Goal: Task Accomplishment & Management: Complete application form

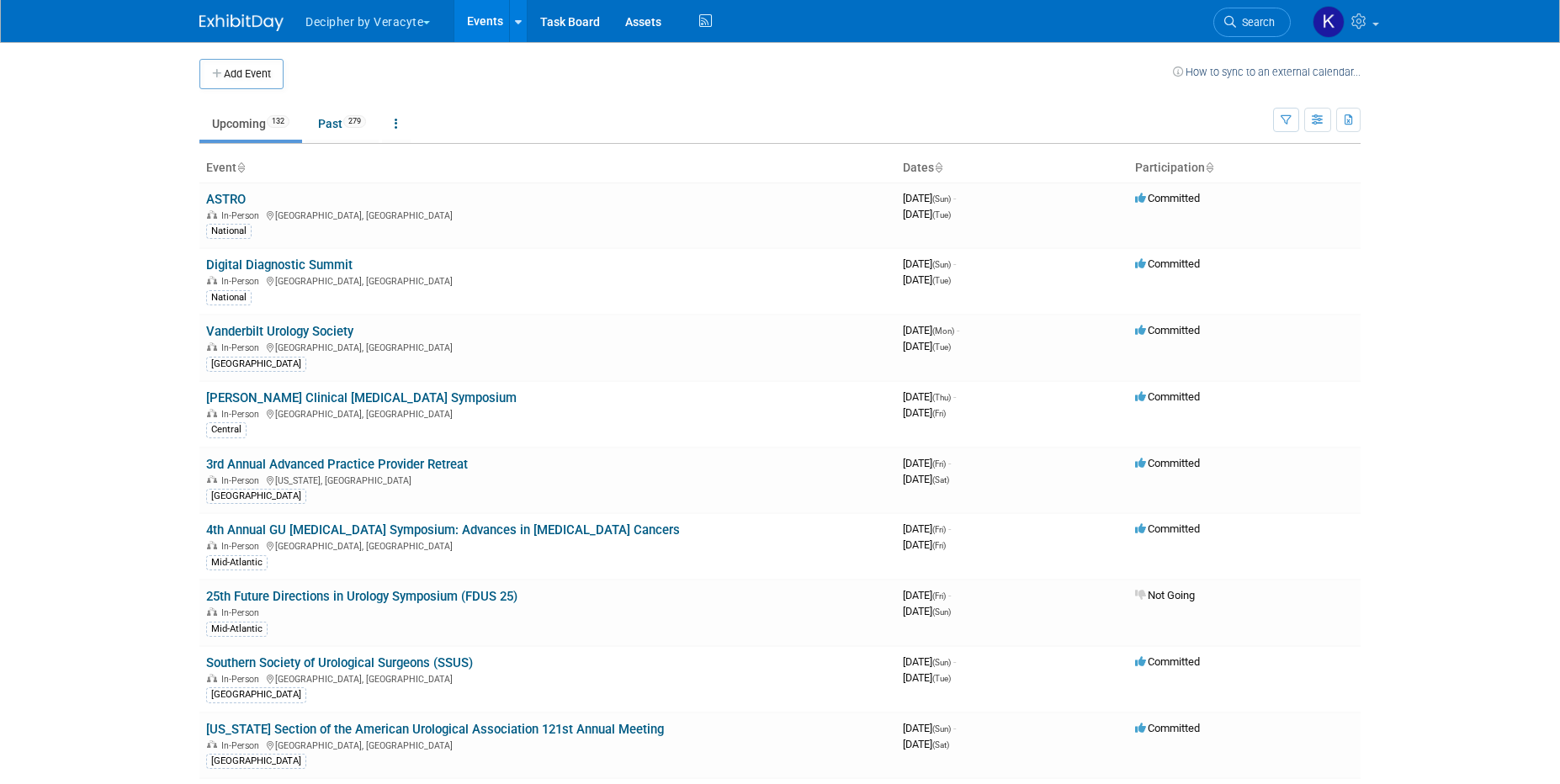
click at [389, 23] on button "Decipher by Veracyte" at bounding box center [377, 18] width 147 height 37
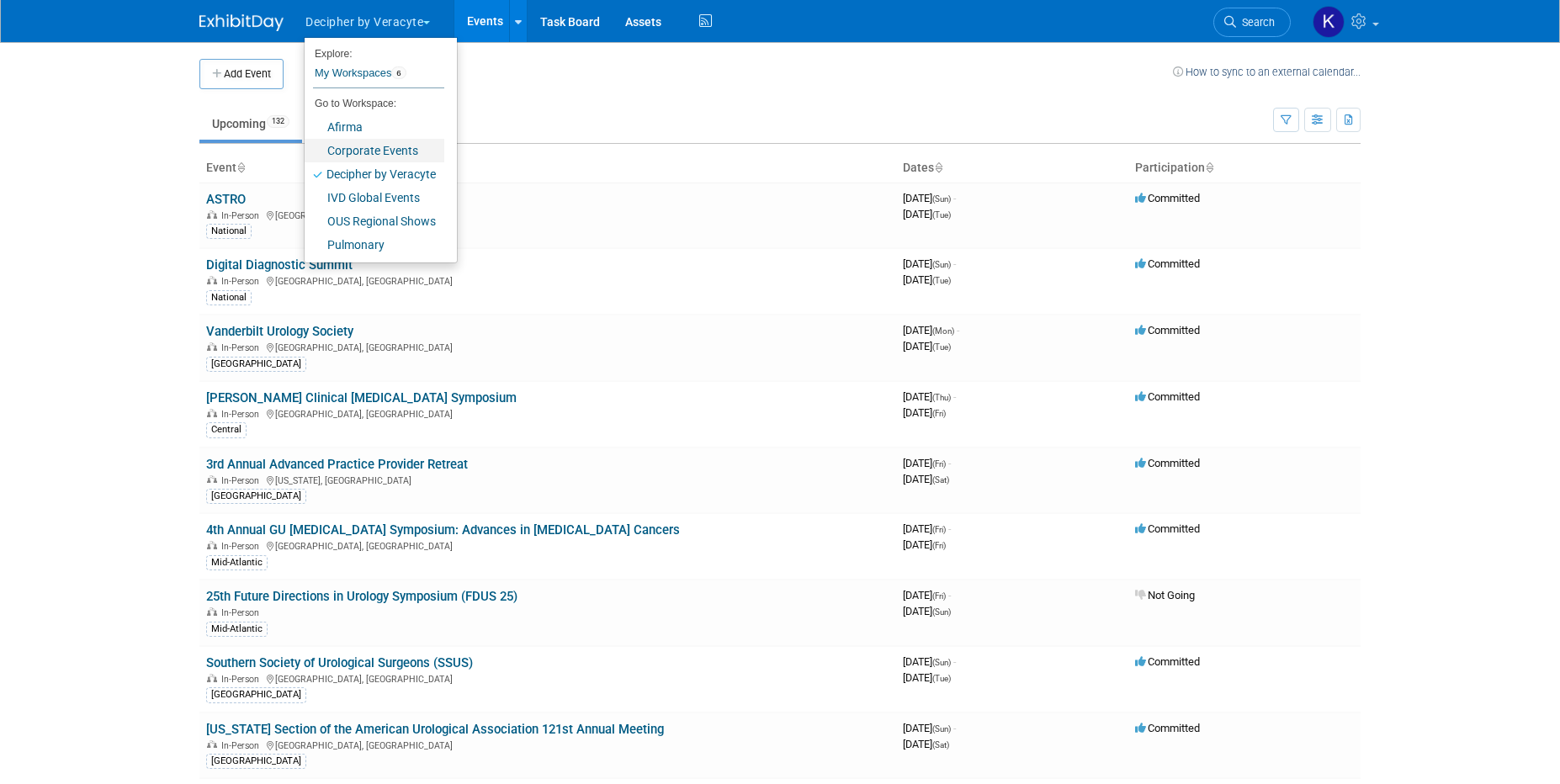
click at [387, 141] on link "Corporate Events" at bounding box center [374, 150] width 140 height 24
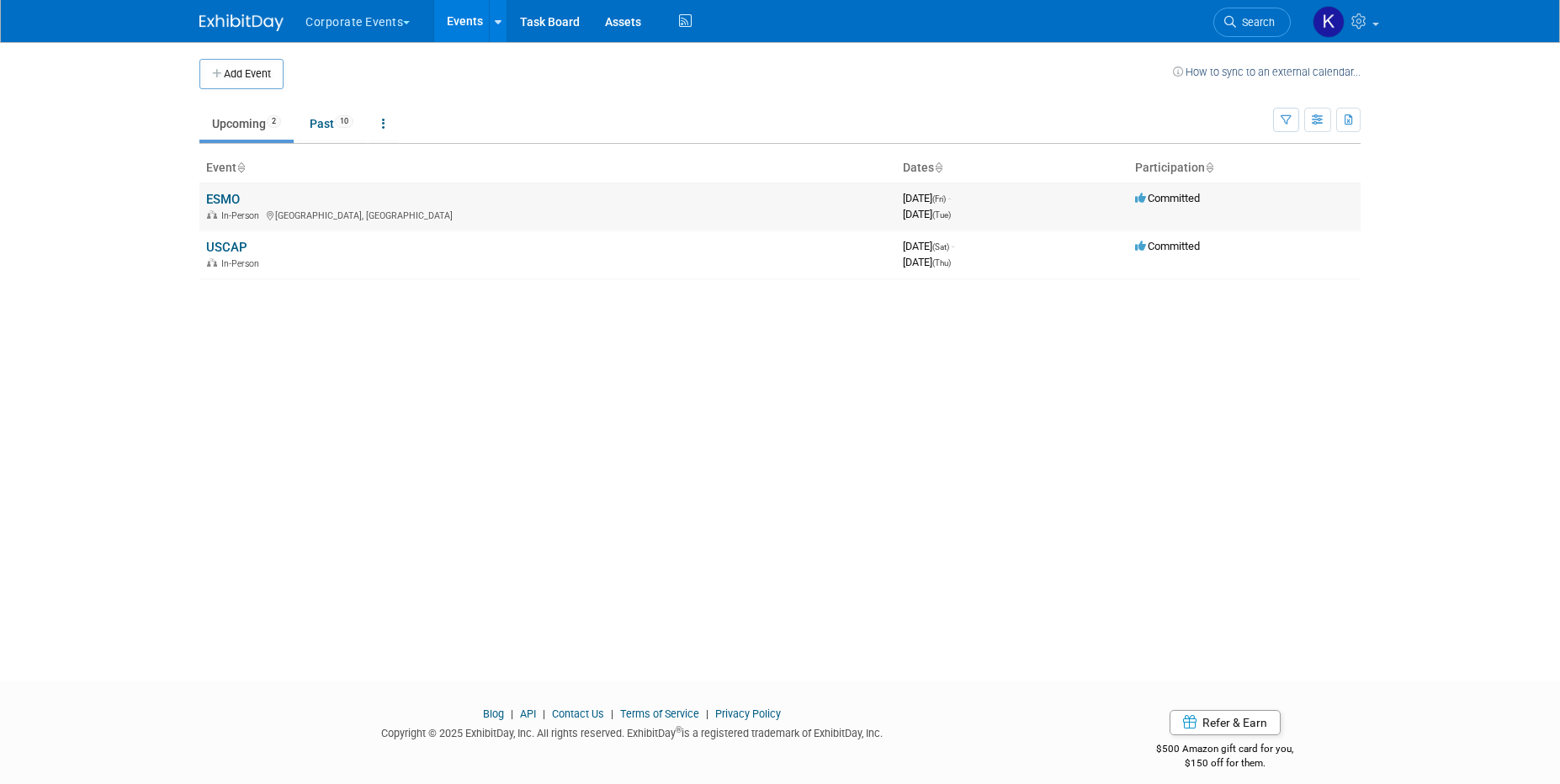
click at [226, 195] on link "ESMO" at bounding box center [223, 199] width 34 height 15
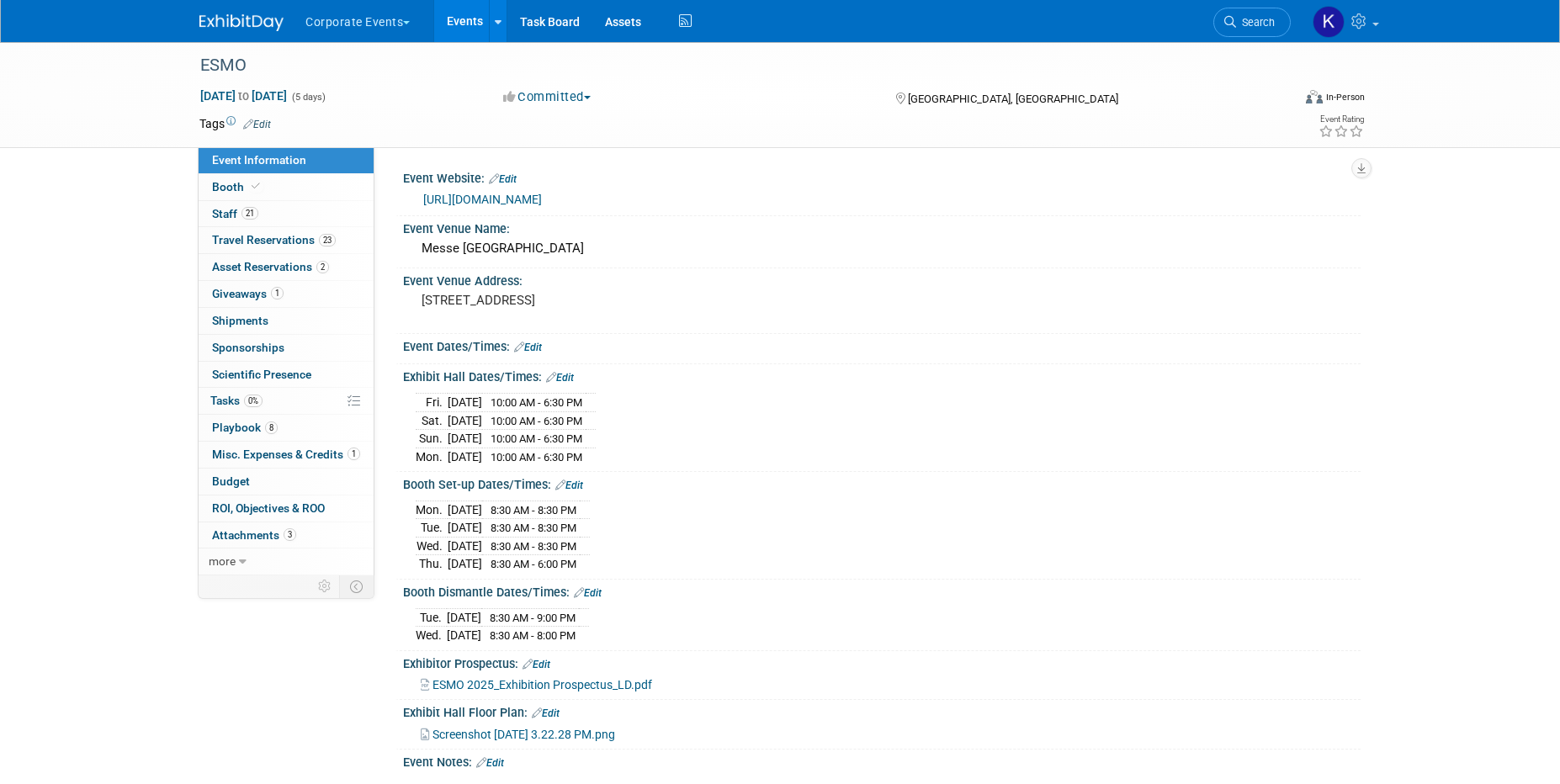
click at [355, 26] on button "Corporate Events" at bounding box center [367, 18] width 127 height 37
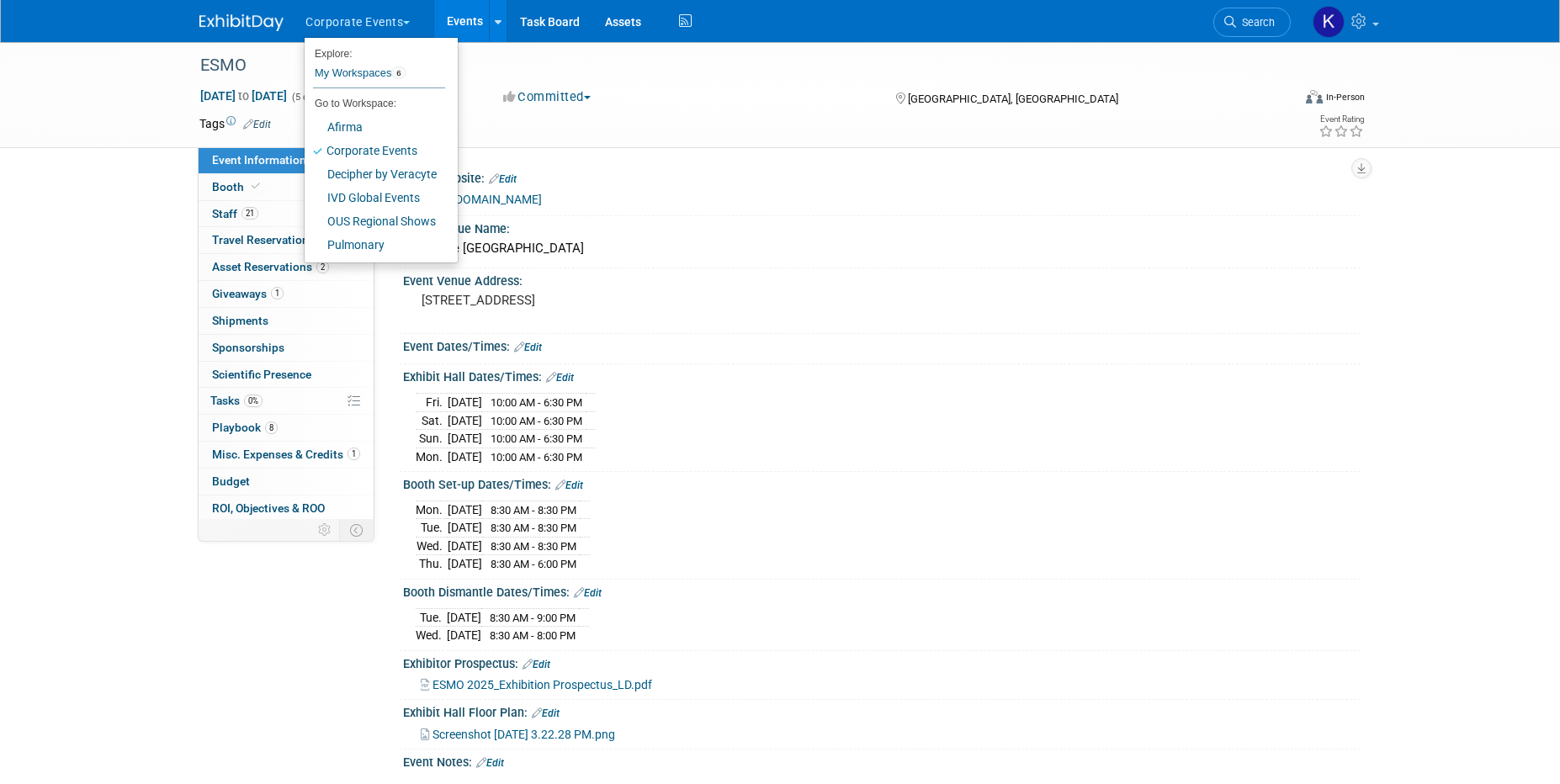
click at [361, 13] on button "Corporate Events" at bounding box center [367, 18] width 127 height 37
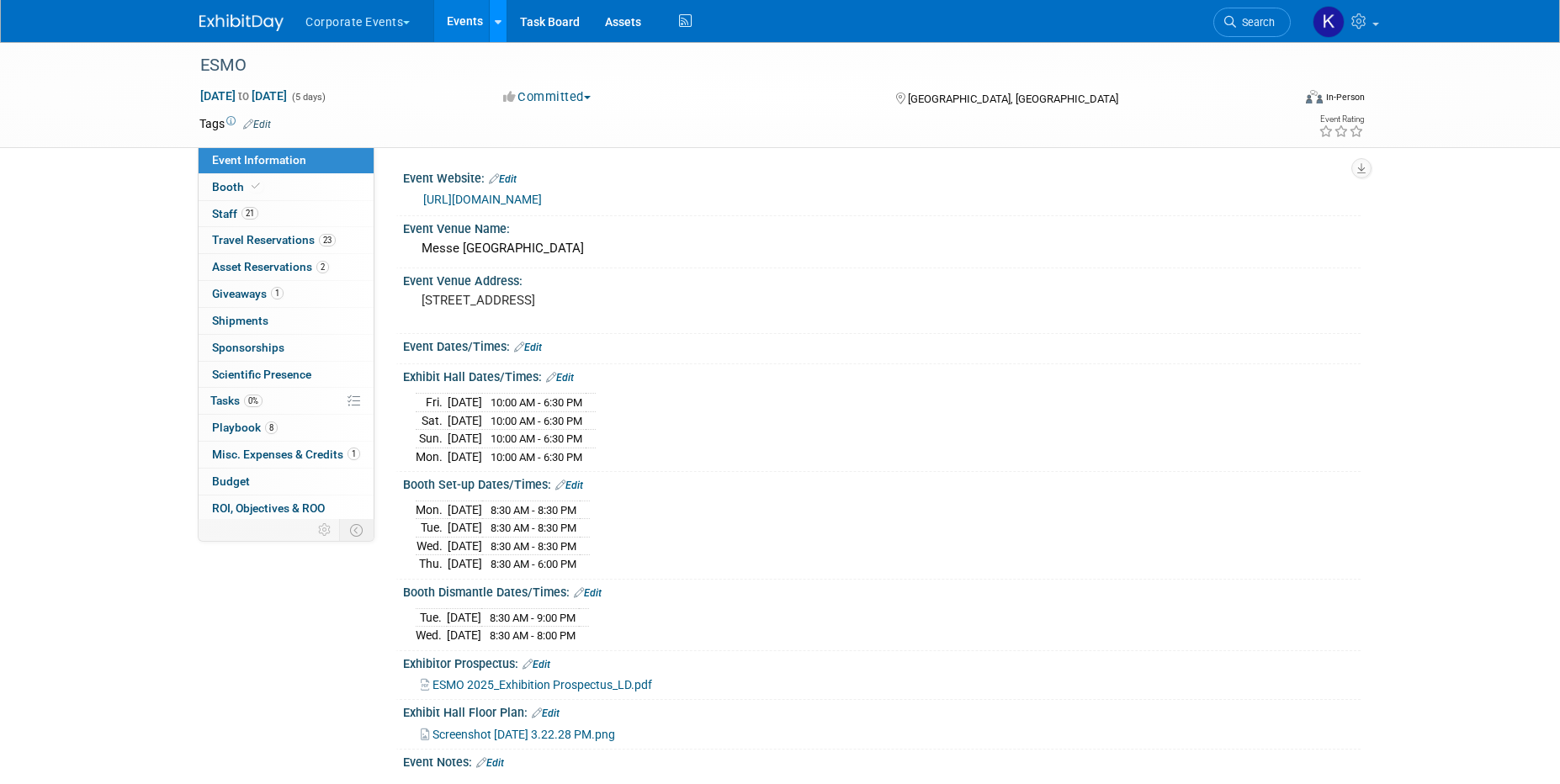
click at [500, 17] on icon at bounding box center [498, 23] width 7 height 11
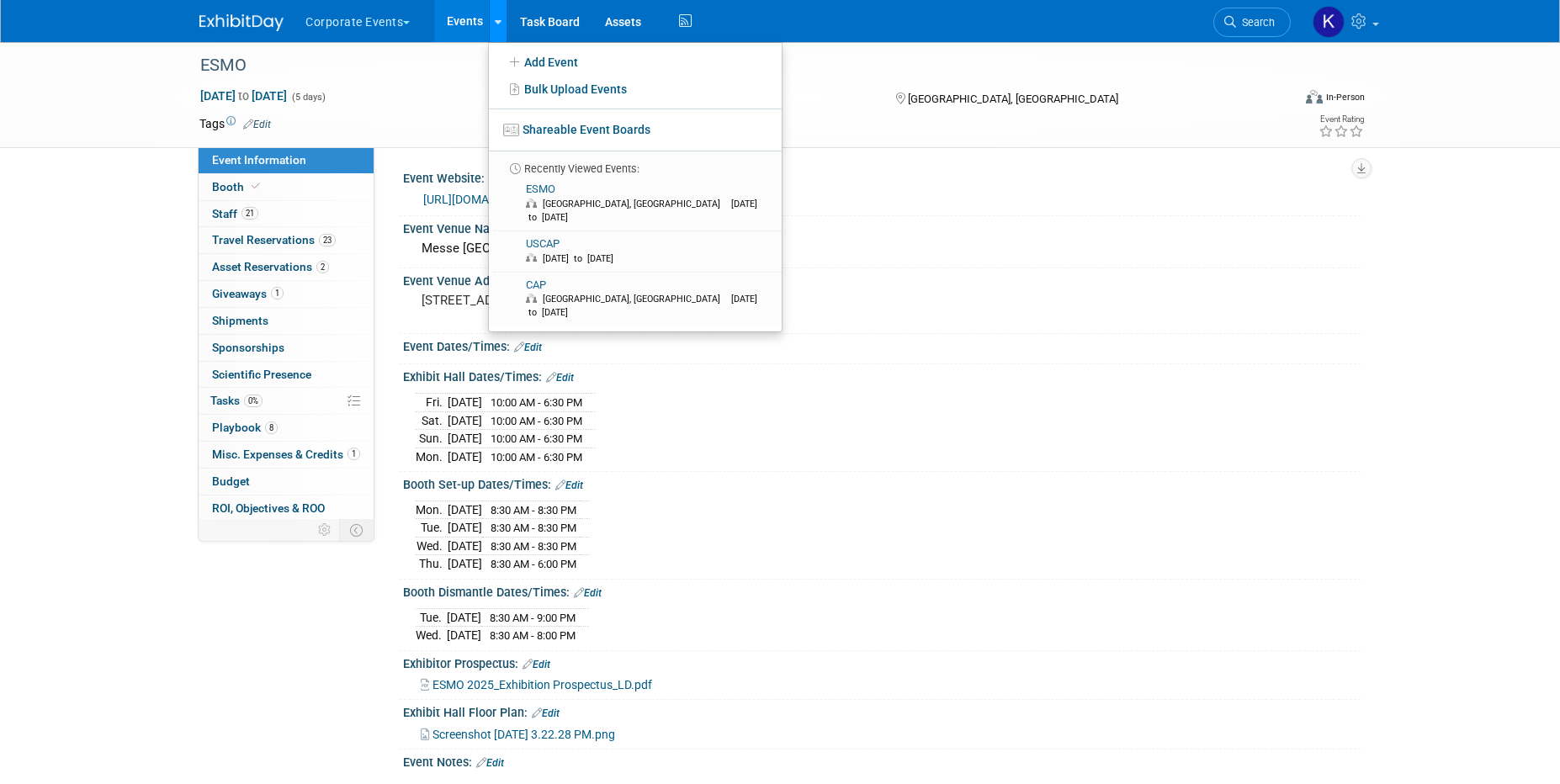
click at [499, 17] on icon at bounding box center [498, 23] width 7 height 11
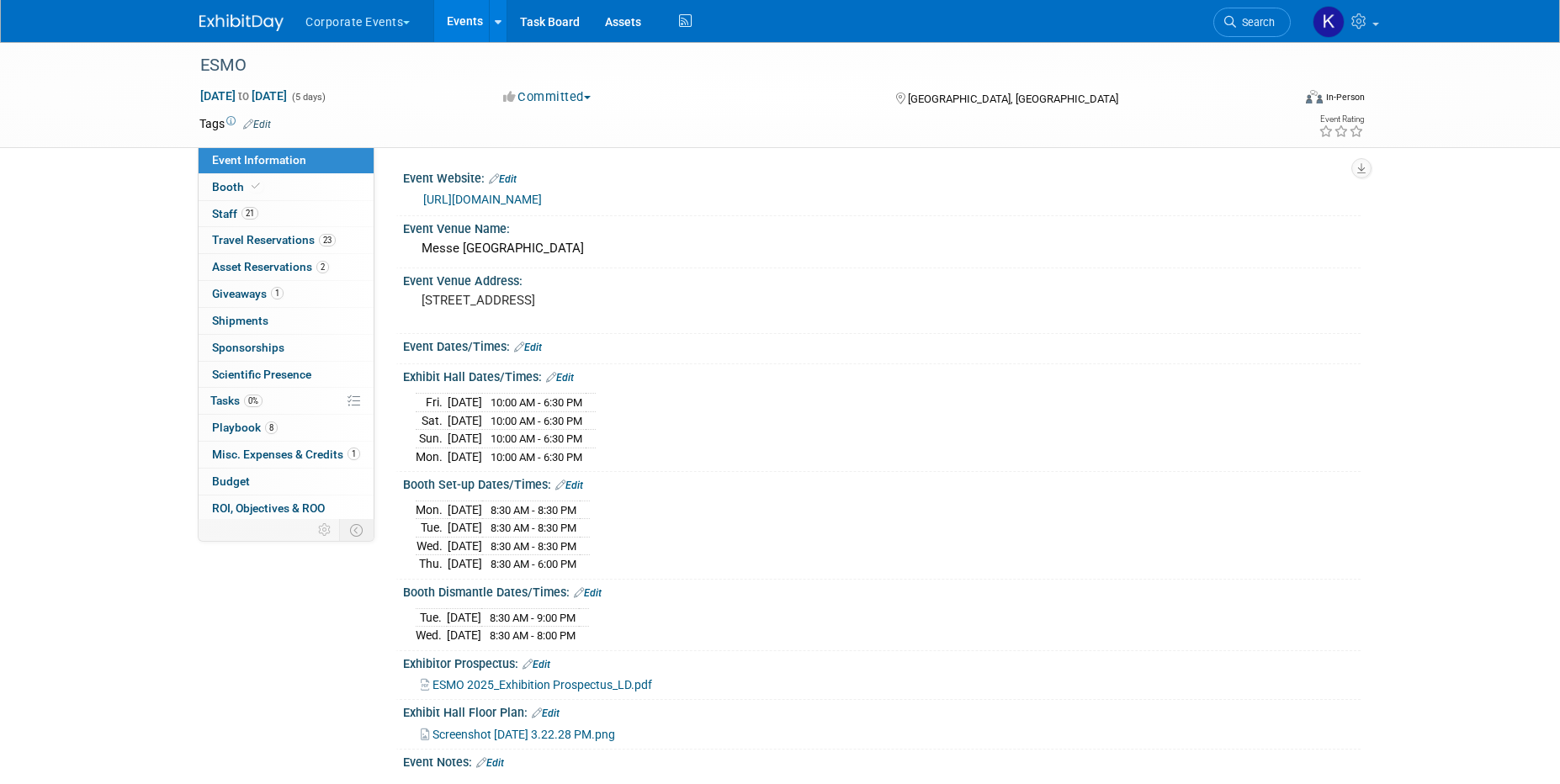
click at [469, 15] on link "Events" at bounding box center [464, 21] width 61 height 43
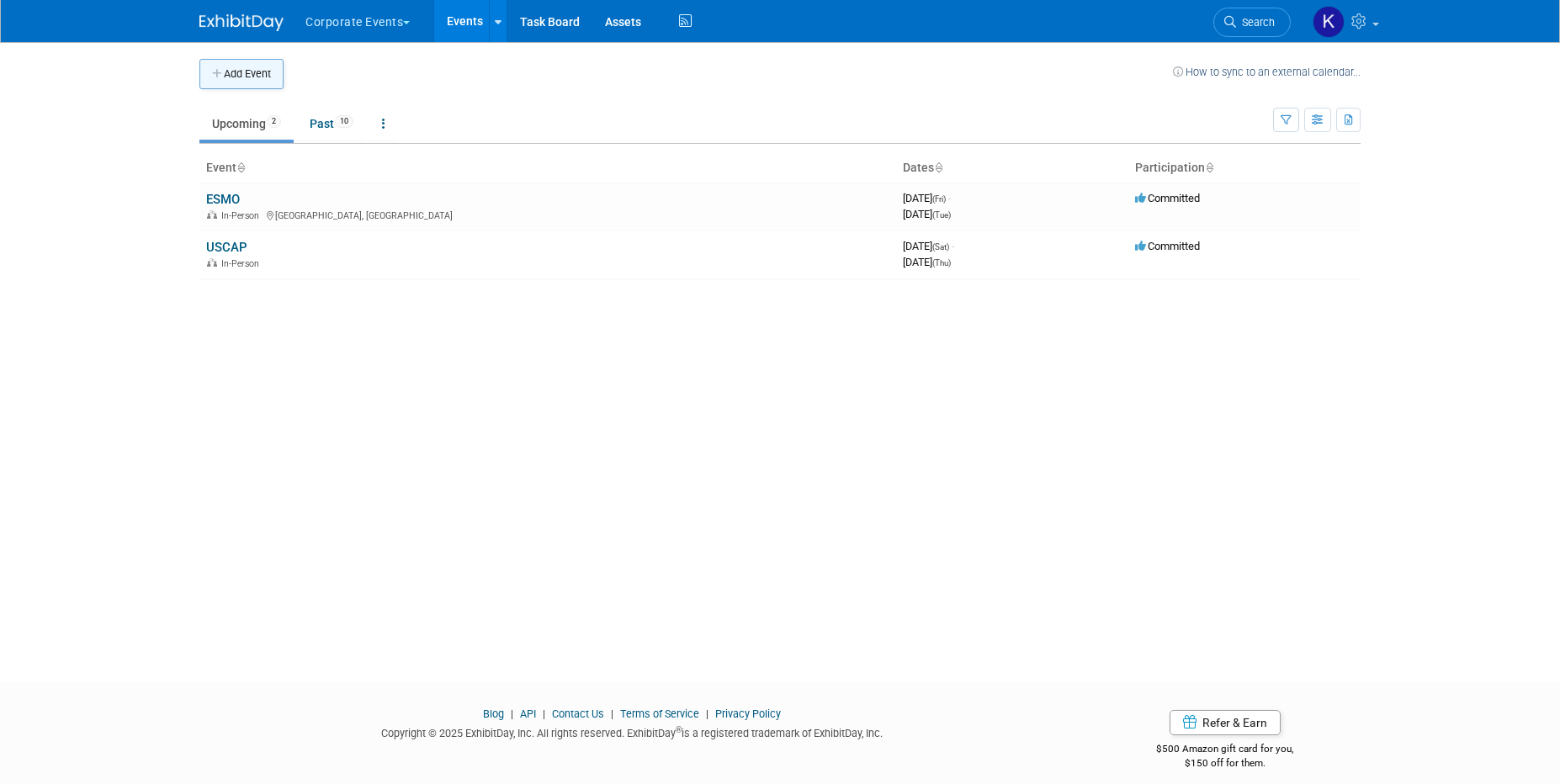
click at [254, 67] on button "Add Event" at bounding box center [241, 74] width 84 height 30
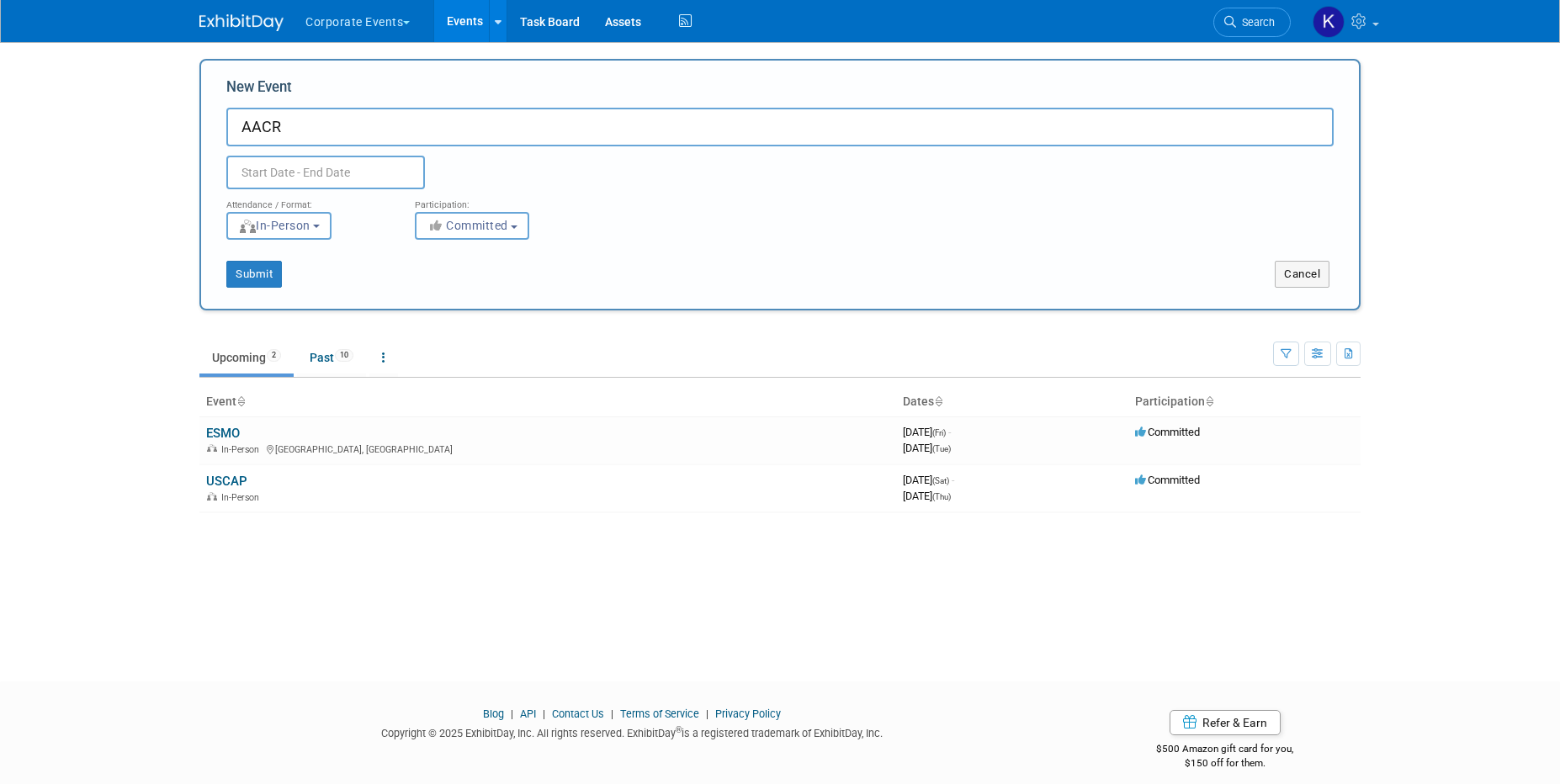
type input "AACR"
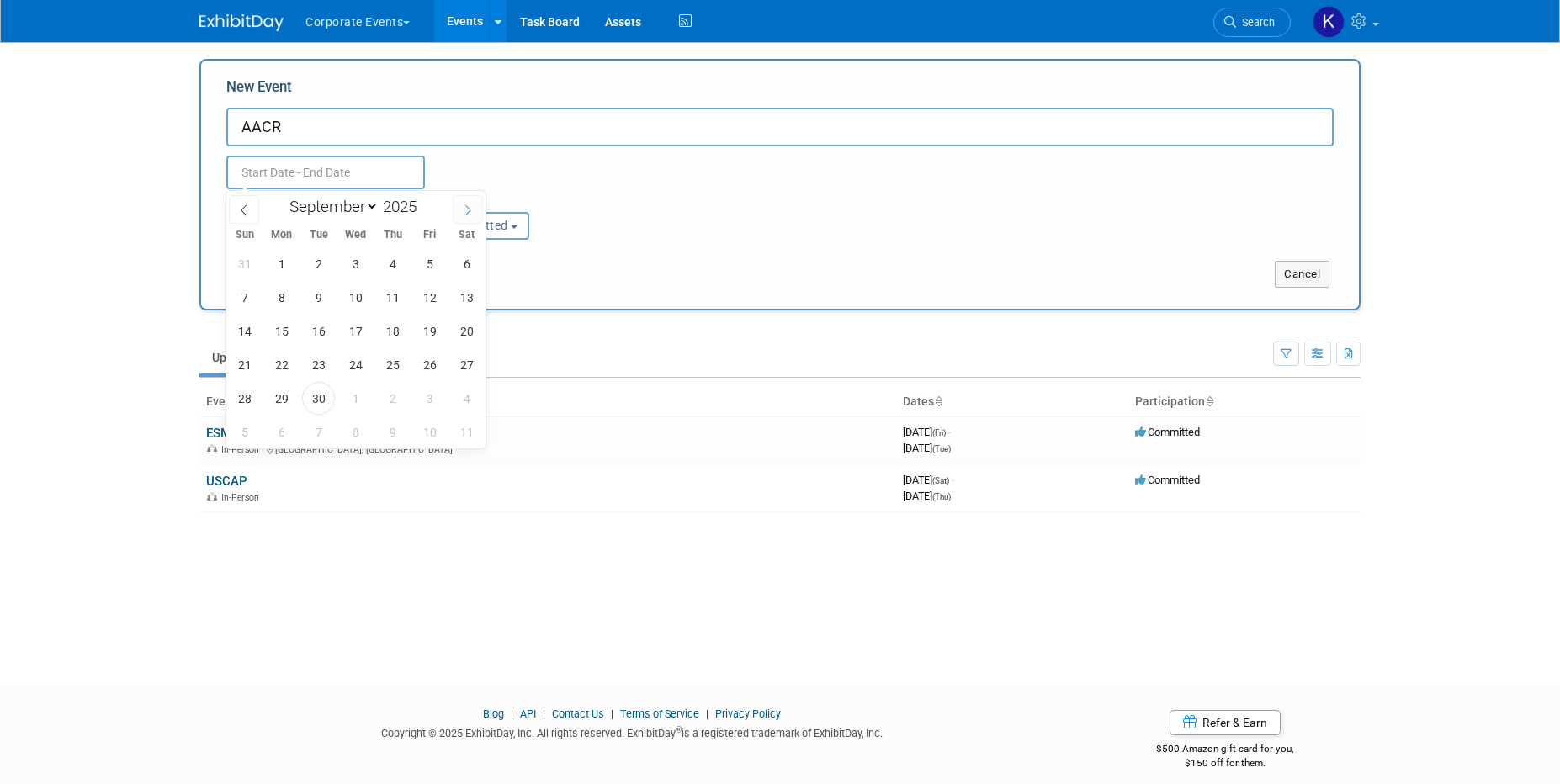
click at [459, 201] on span at bounding box center [468, 210] width 30 height 28
select select "11"
click at [459, 201] on span at bounding box center [468, 210] width 30 height 28
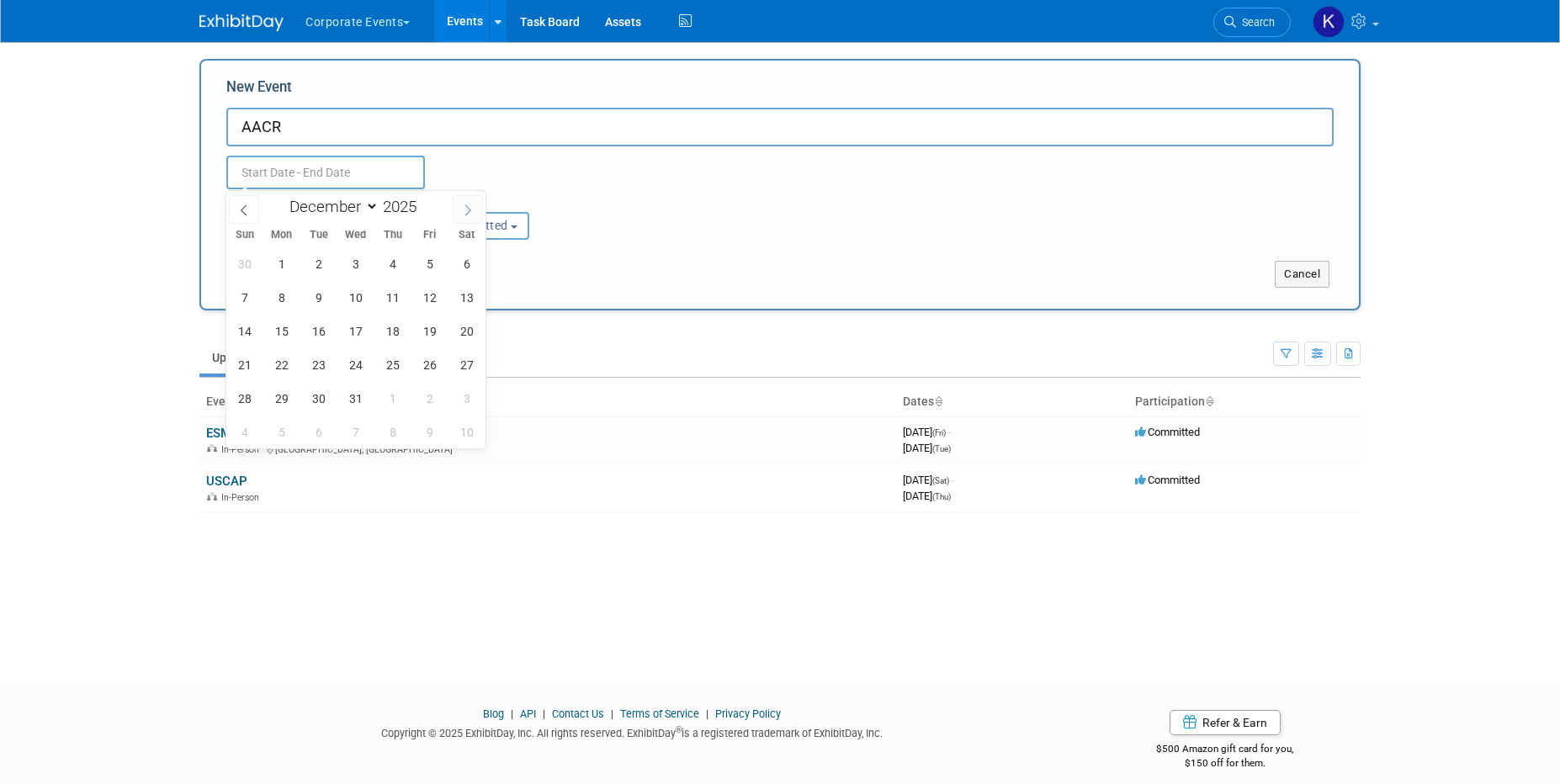
type input "2026"
click at [459, 201] on span at bounding box center [468, 210] width 30 height 28
select select "3"
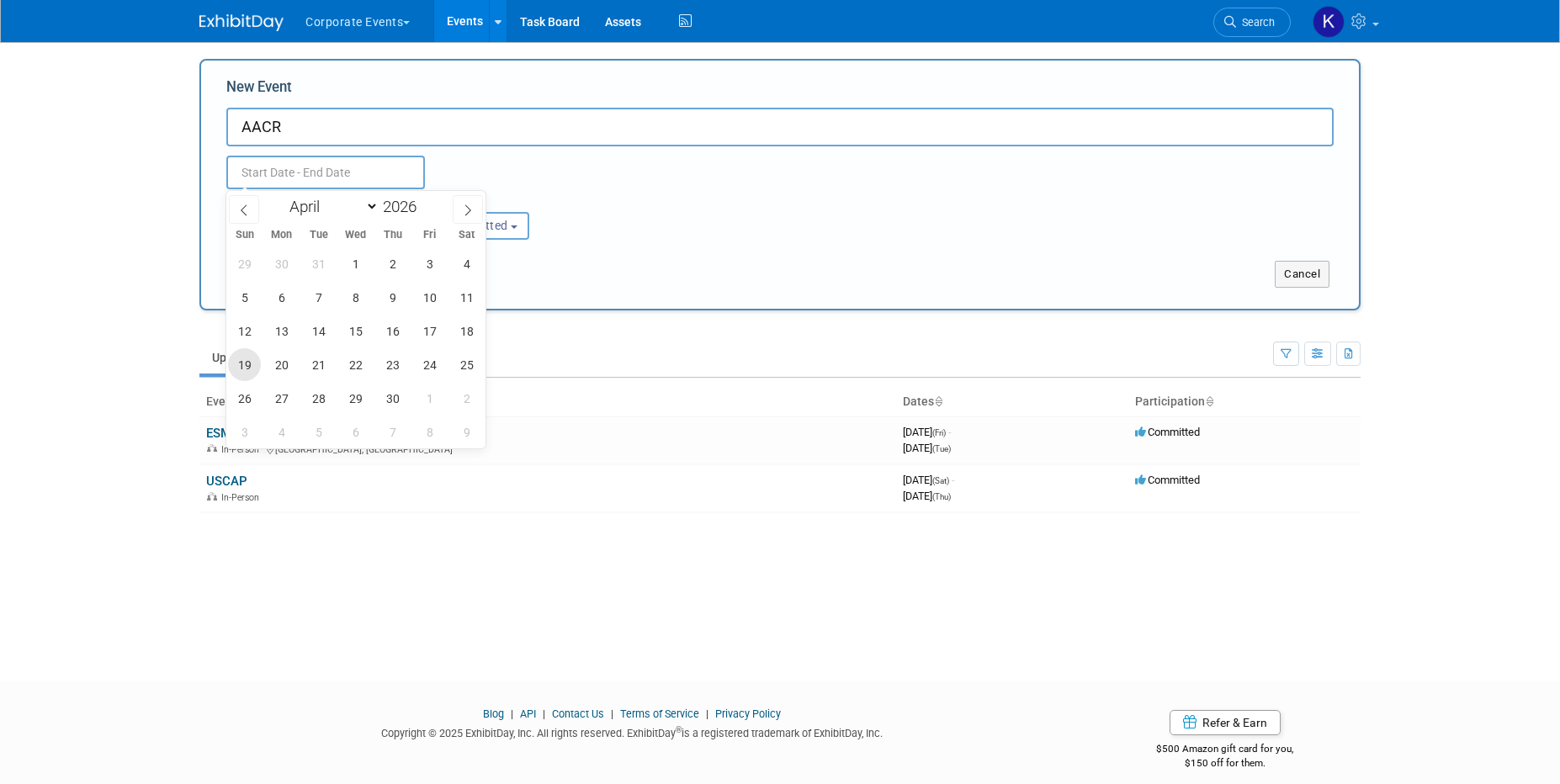
click at [250, 366] on span "19" at bounding box center [244, 365] width 33 height 33
click at [351, 373] on span "22" at bounding box center [355, 365] width 33 height 33
type input "Apr 19, 2026 to Apr 22, 2026"
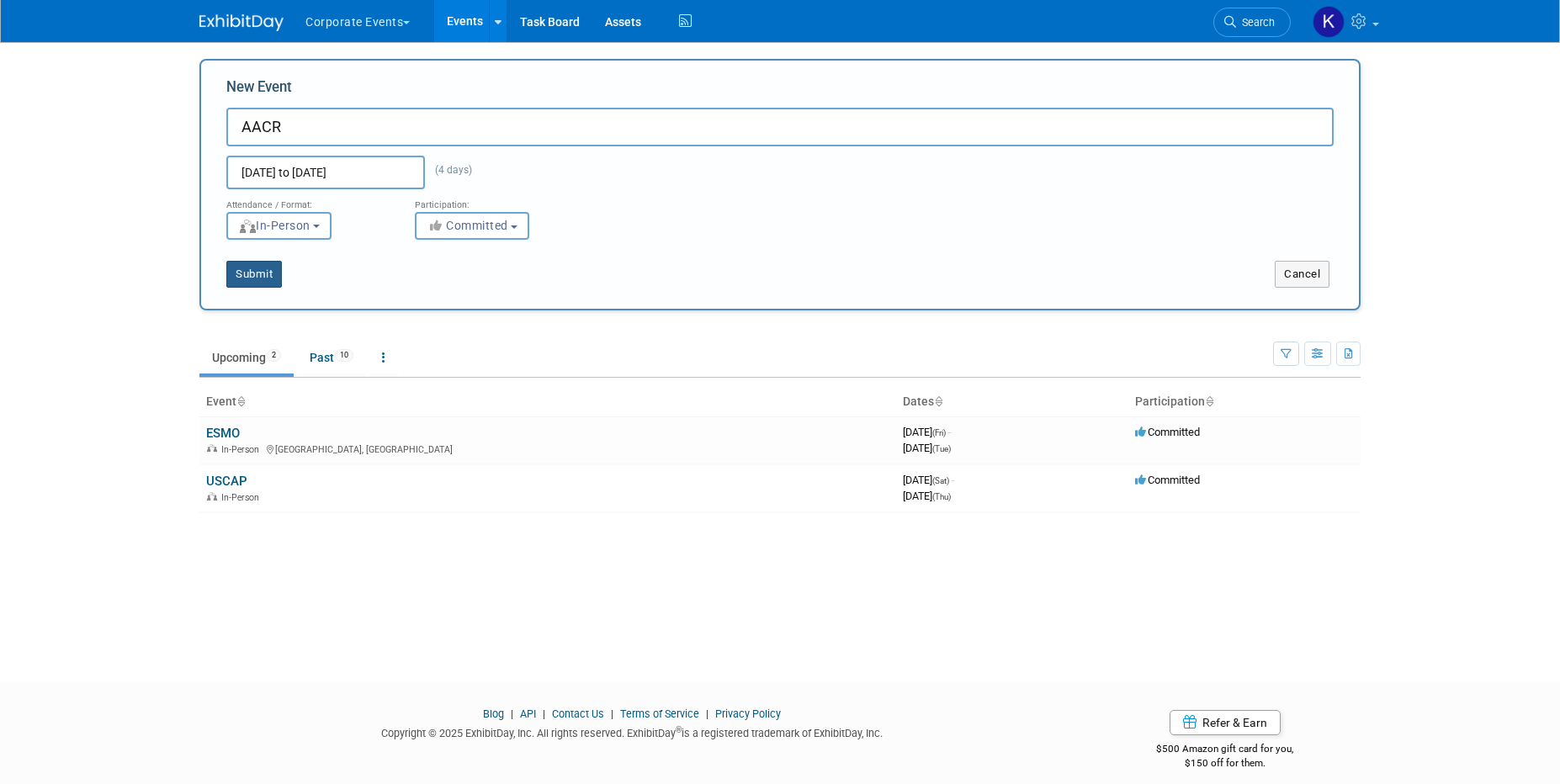
click at [263, 281] on button "Submit" at bounding box center [253, 274] width 56 height 26
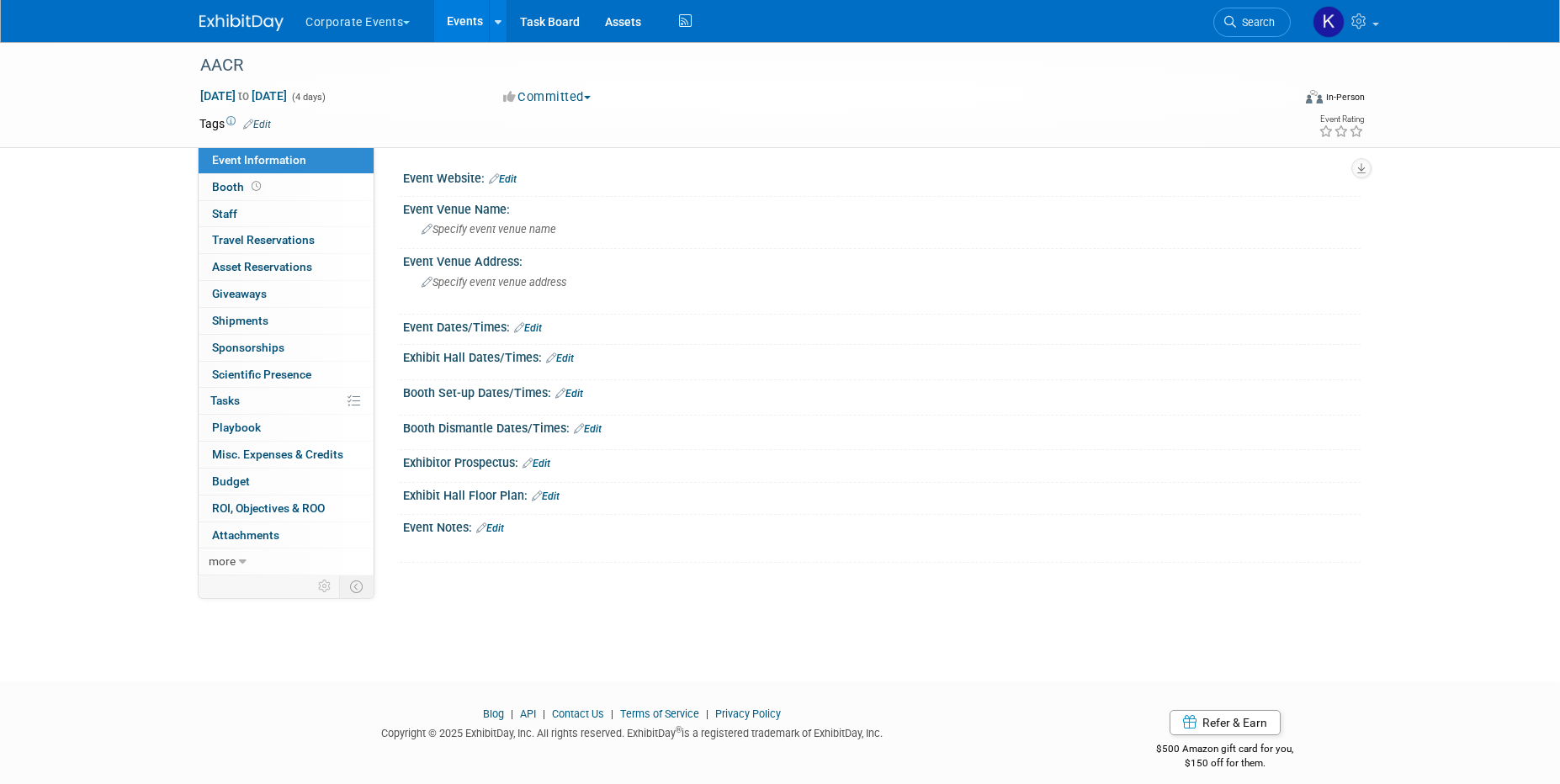
click at [272, 123] on td at bounding box center [718, 124] width 895 height 17
click at [269, 125] on link "Edit" at bounding box center [256, 125] width 27 height 11
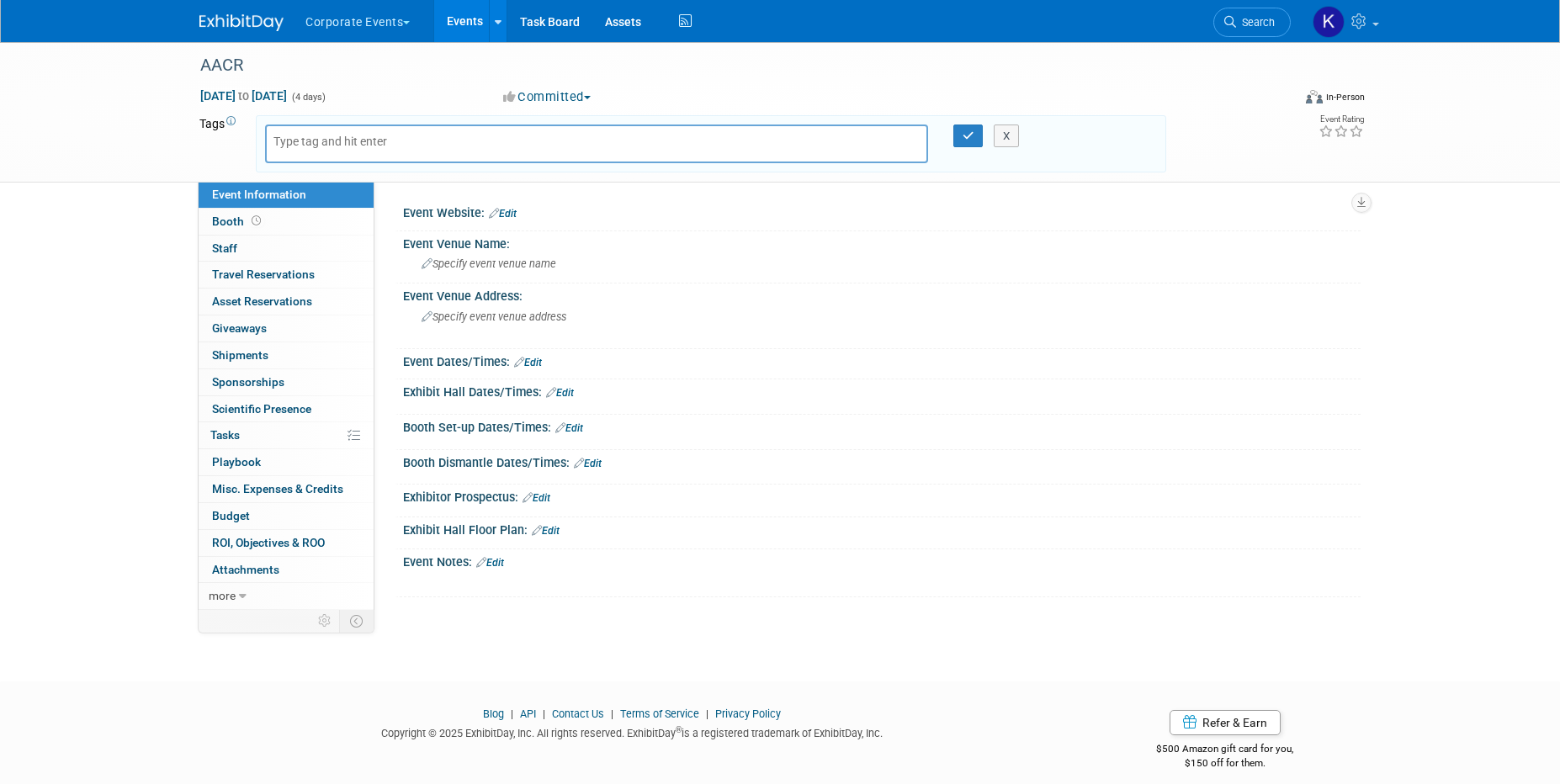
click at [333, 158] on div at bounding box center [596, 144] width 663 height 39
click at [331, 146] on input "text" at bounding box center [340, 142] width 134 height 17
click at [1017, 132] on button "X" at bounding box center [1006, 136] width 26 height 24
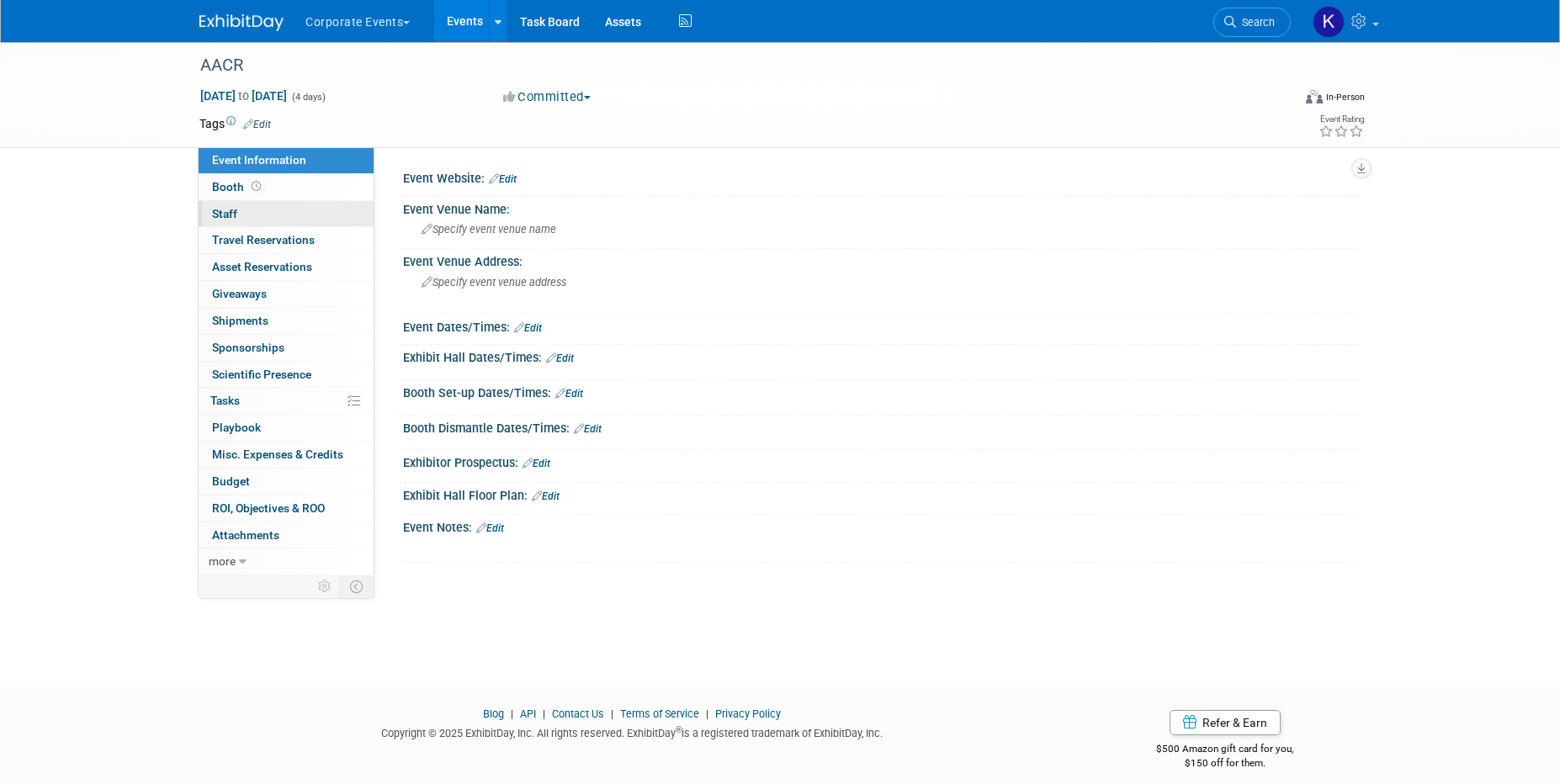
click at [300, 207] on link "0 Staff 0" at bounding box center [285, 214] width 175 height 26
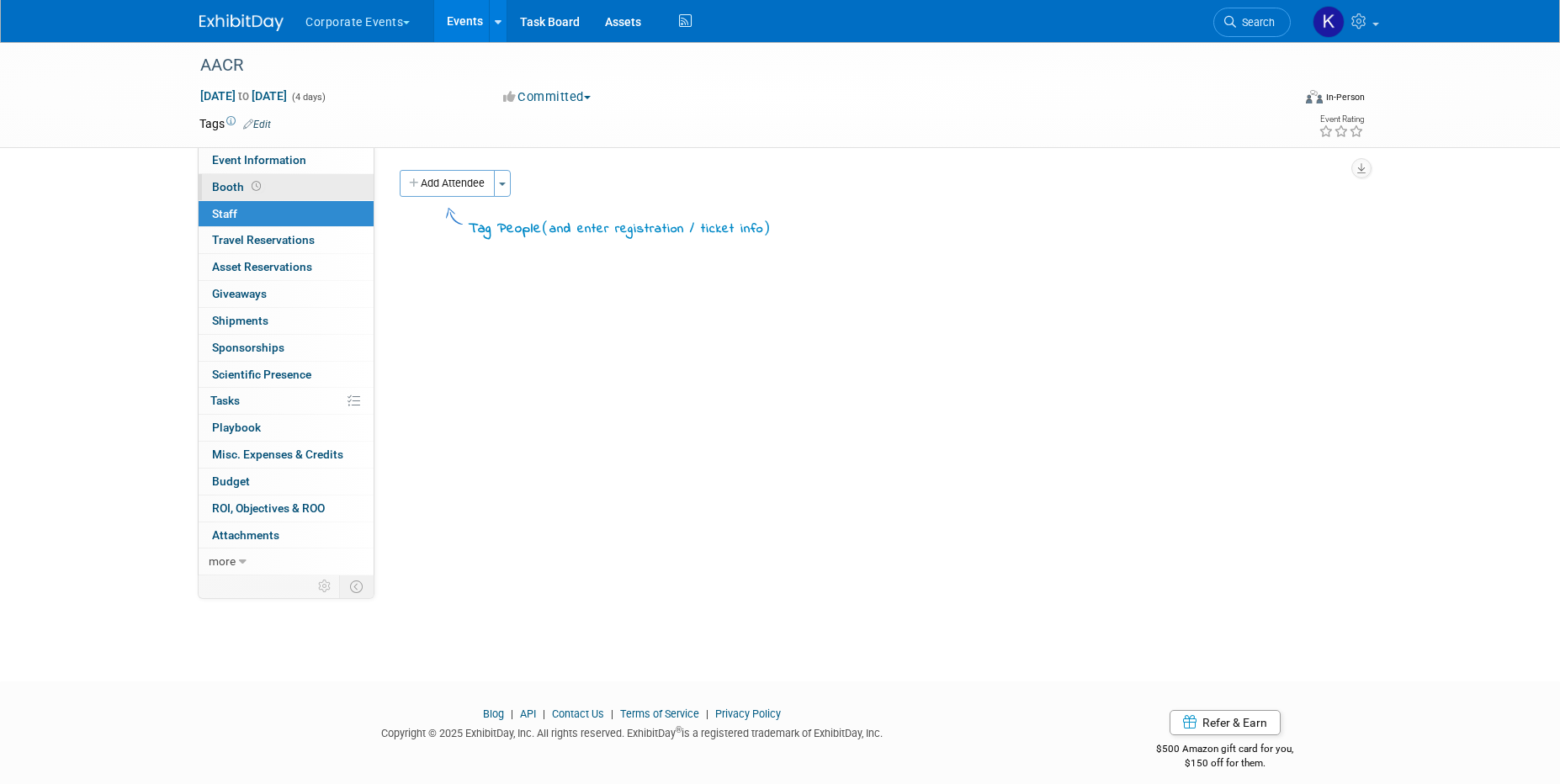
click at [300, 180] on link "Booth" at bounding box center [285, 187] width 175 height 26
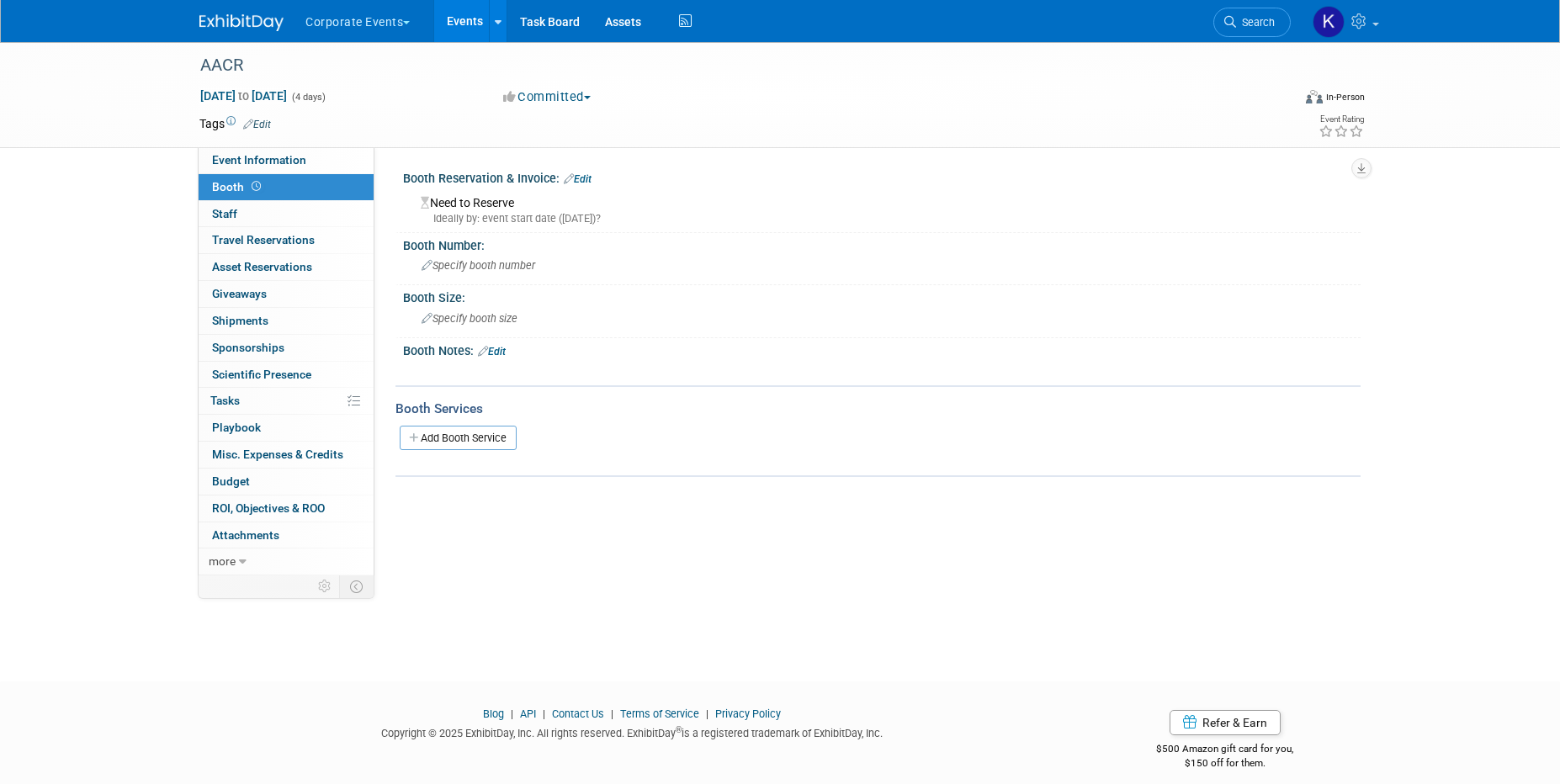
click at [495, 208] on div "Need to Reserve Ideally by: event start date (Sun. Apr 19, 2026)?" at bounding box center [882, 208] width 932 height 36
click at [584, 181] on link "Edit" at bounding box center [577, 179] width 27 height 11
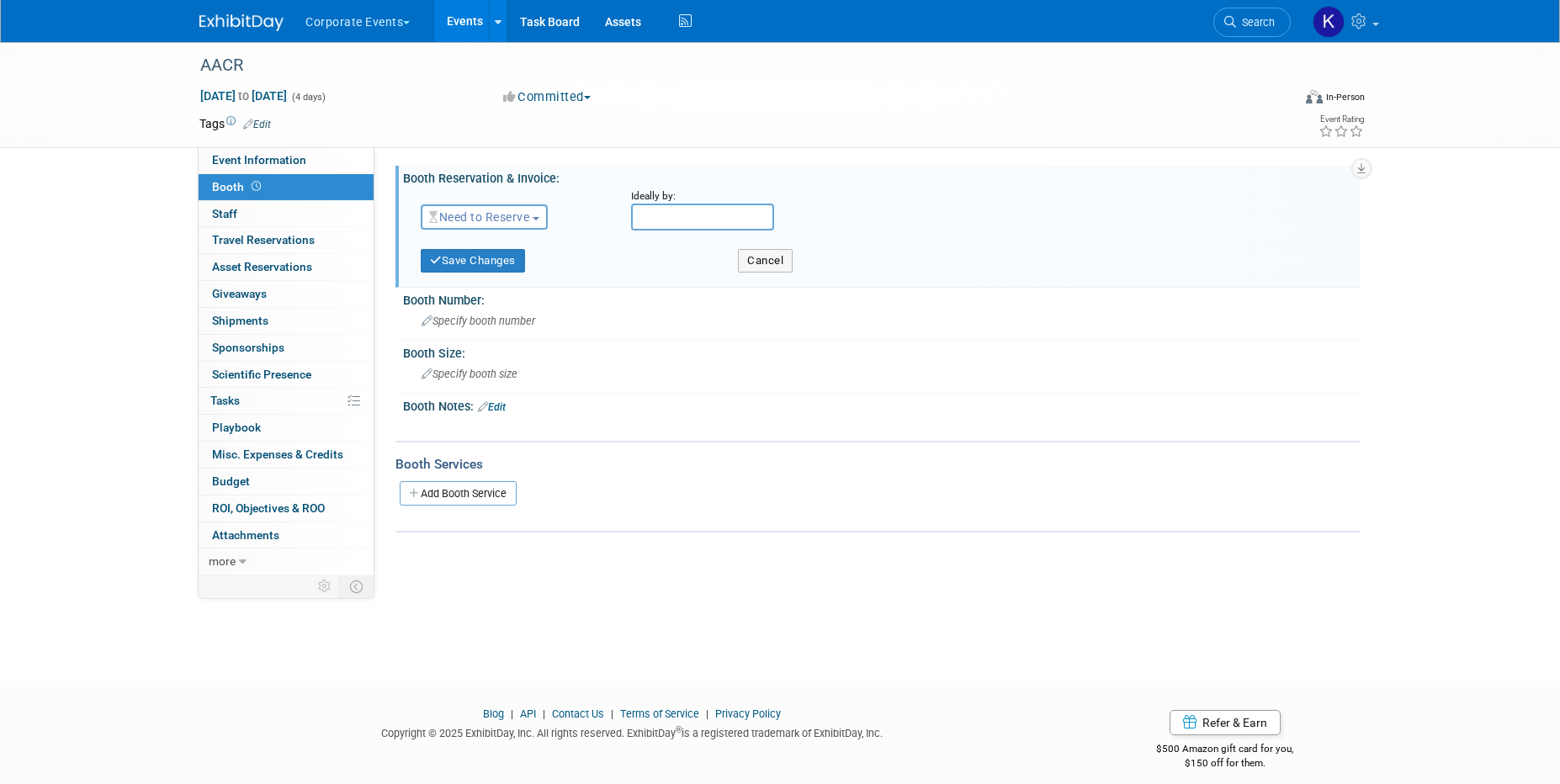
click at [494, 220] on span "Need to Reserve" at bounding box center [479, 217] width 100 height 13
click at [492, 260] on link "Reserved" at bounding box center [511, 268] width 180 height 24
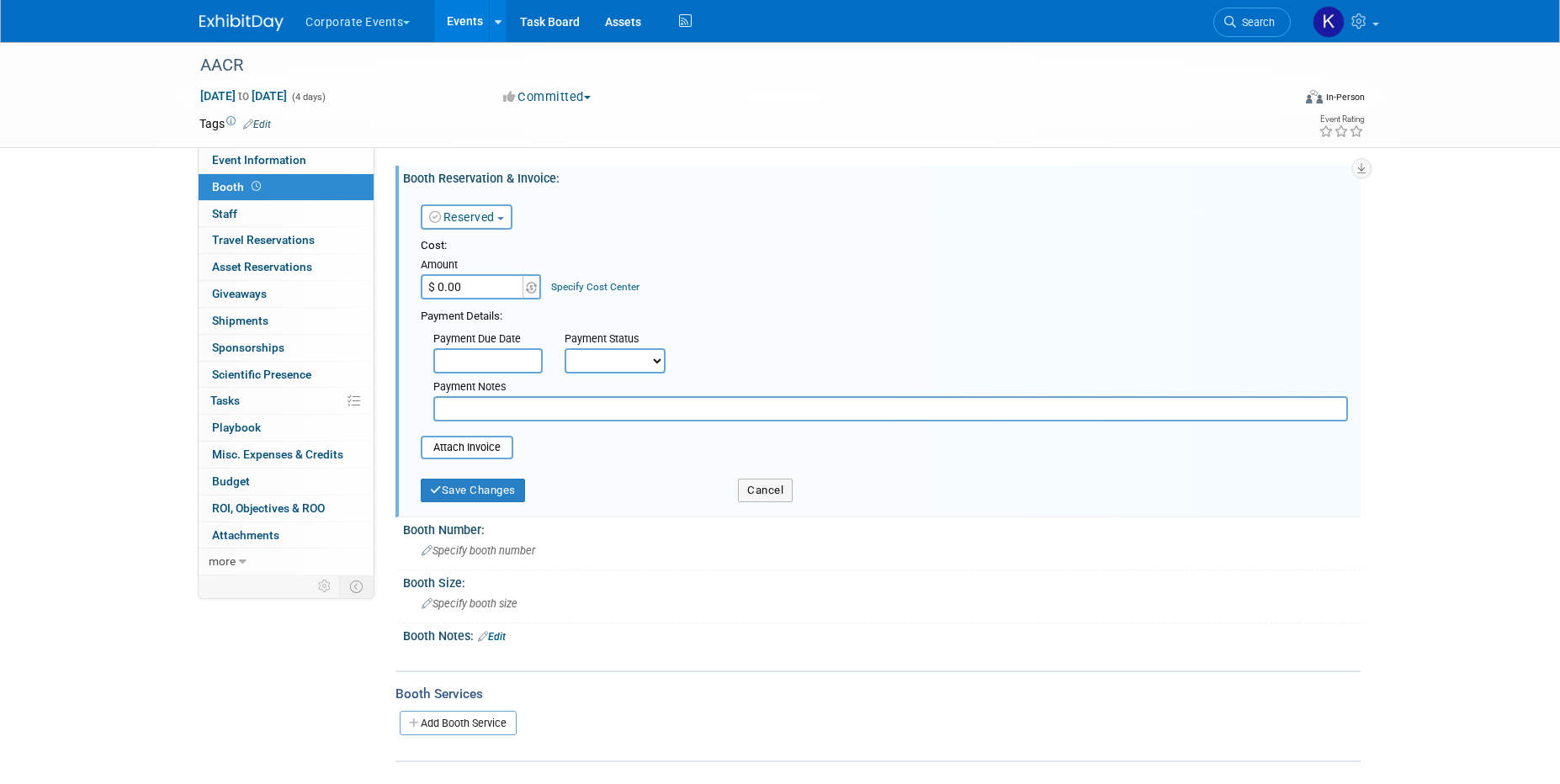
click at [483, 283] on input "$ 0.00" at bounding box center [472, 286] width 105 height 26
type input "$ 4,850.00"
click at [599, 282] on link "Specify Cost Center" at bounding box center [594, 286] width 88 height 11
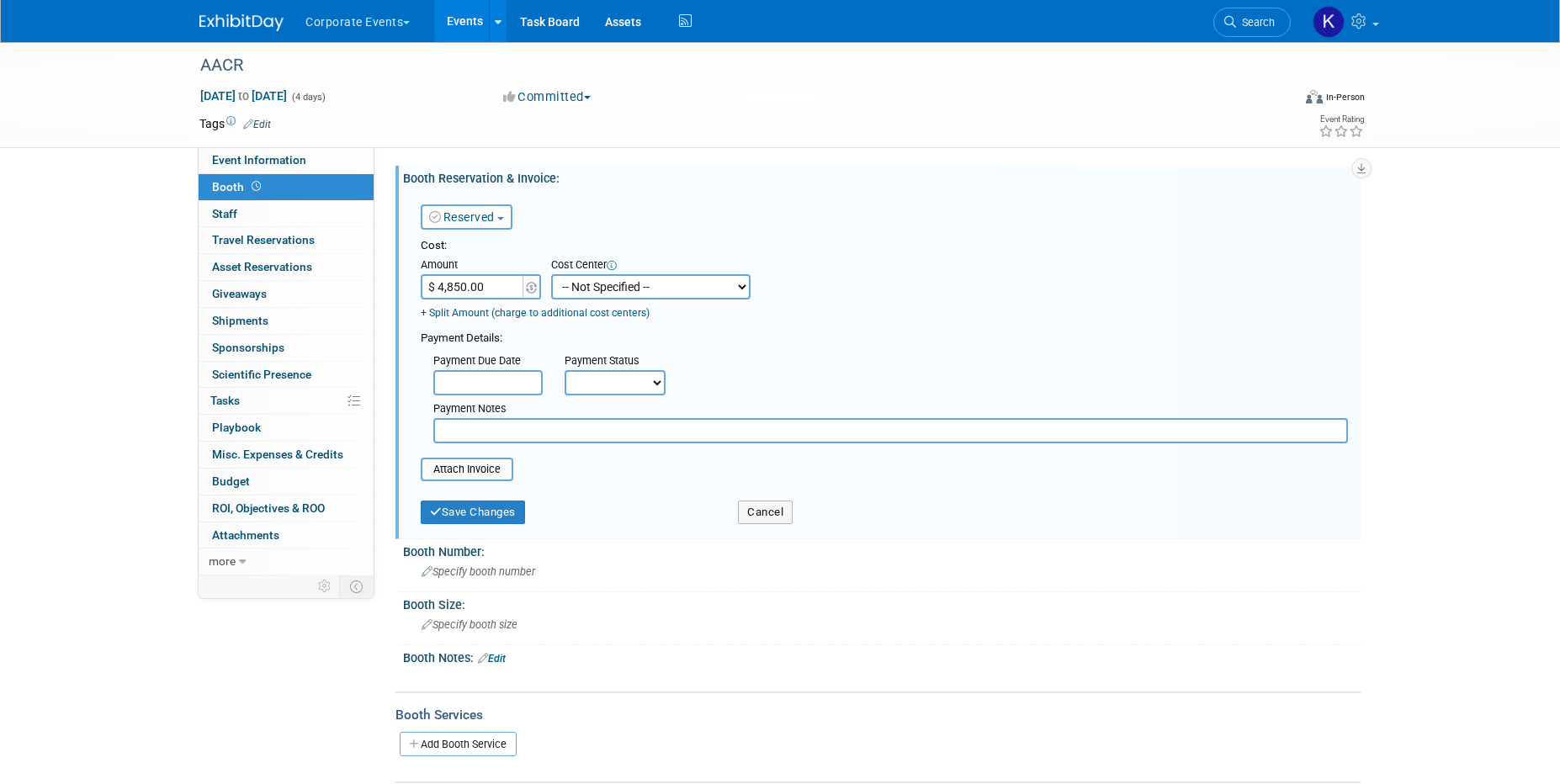
click at [621, 282] on select "-- Not Specified -- 310 - Clinical 320 - Medical Affairs 401 - Marketing Endocr…" at bounding box center [650, 286] width 199 height 26
select select "18966307"
click at [632, 380] on select "Not Paid Yet Partially Paid Paid in Full" at bounding box center [614, 383] width 101 height 26
select select "1"
click at [624, 434] on input "text" at bounding box center [891, 430] width 915 height 26
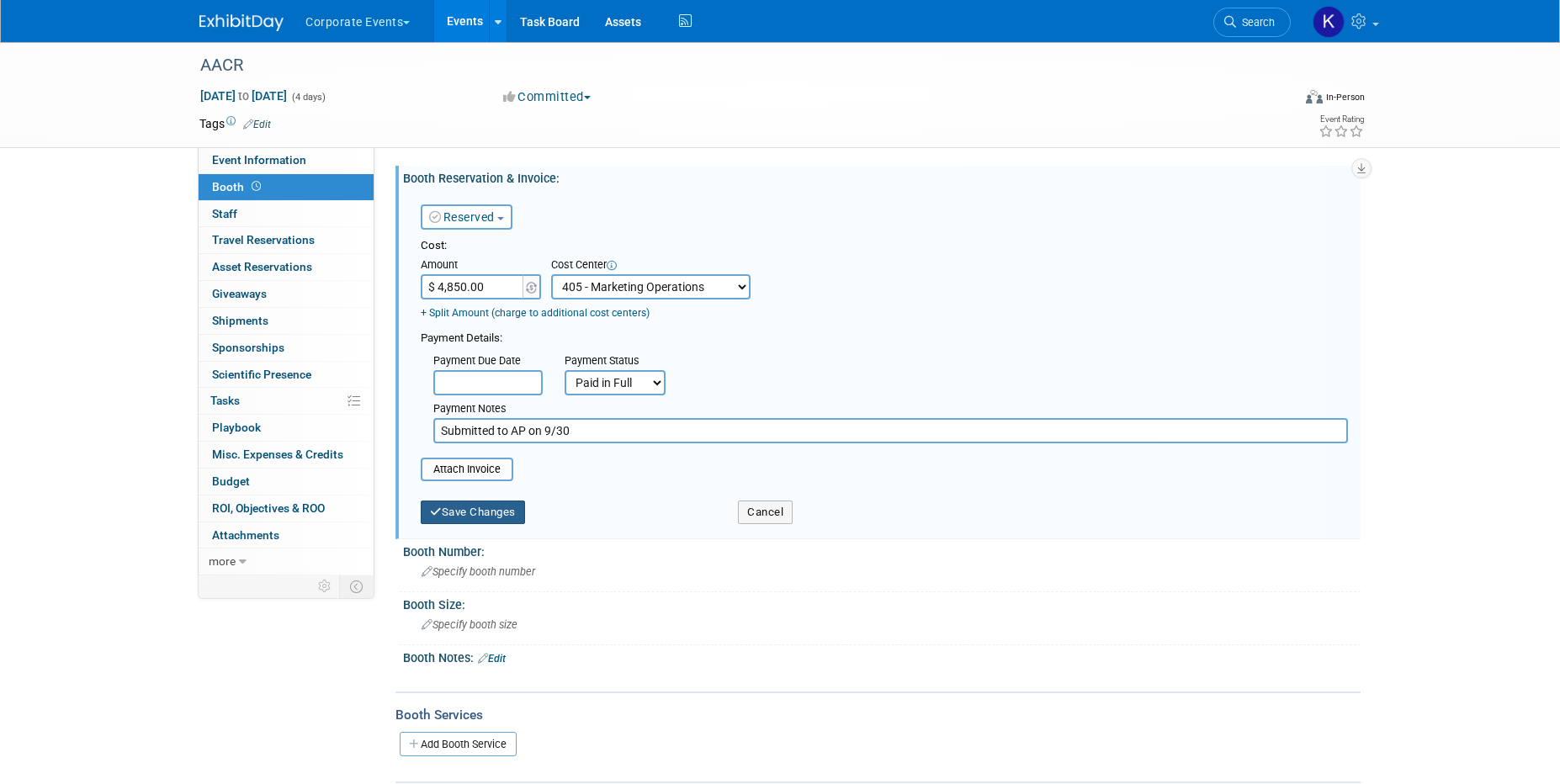
type input "Submitted to AP on 9/30"
click at [484, 507] on button "Save Changes" at bounding box center [472, 512] width 104 height 24
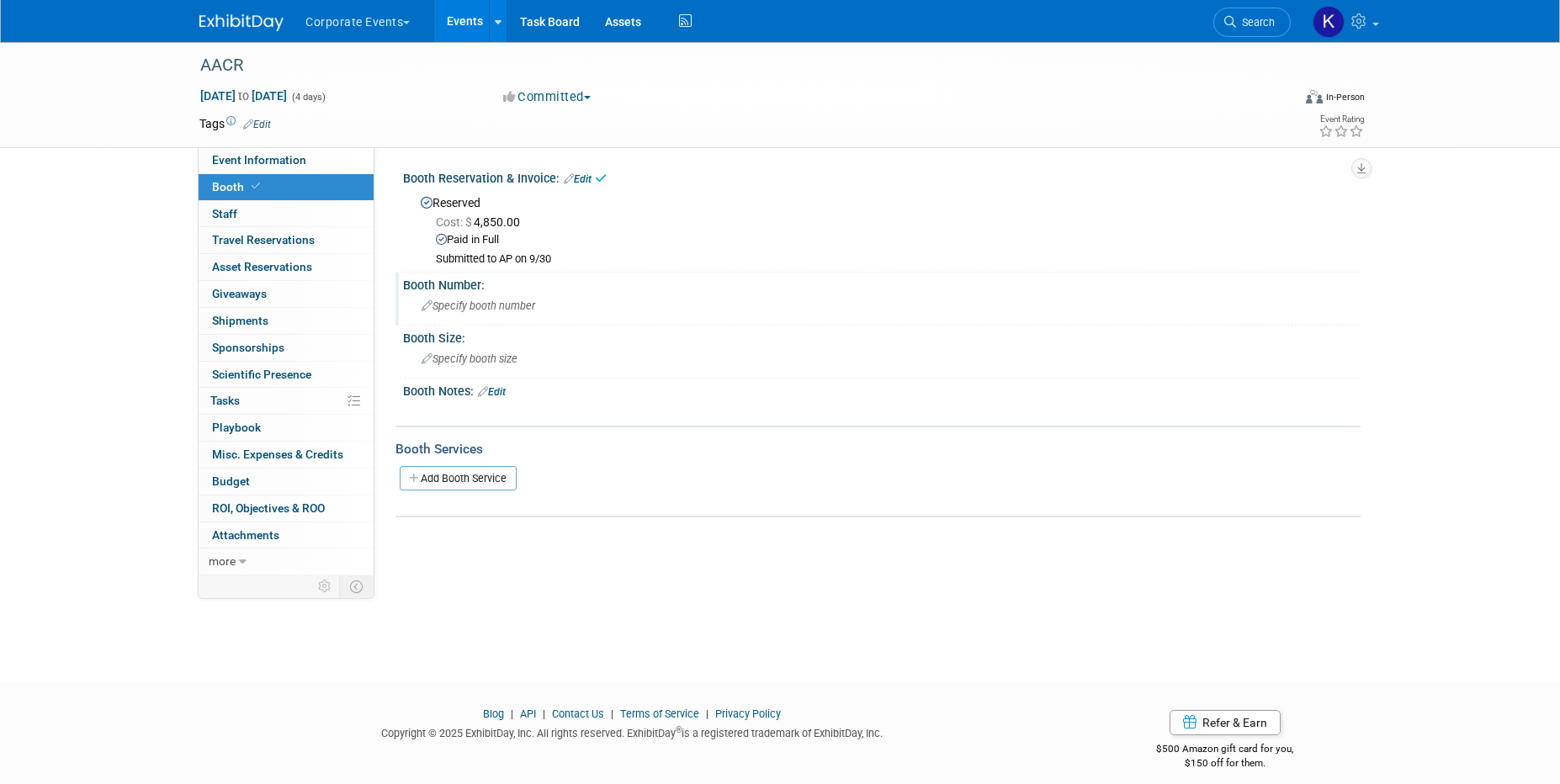
click at [497, 300] on span "Specify booth number" at bounding box center [478, 305] width 113 height 12
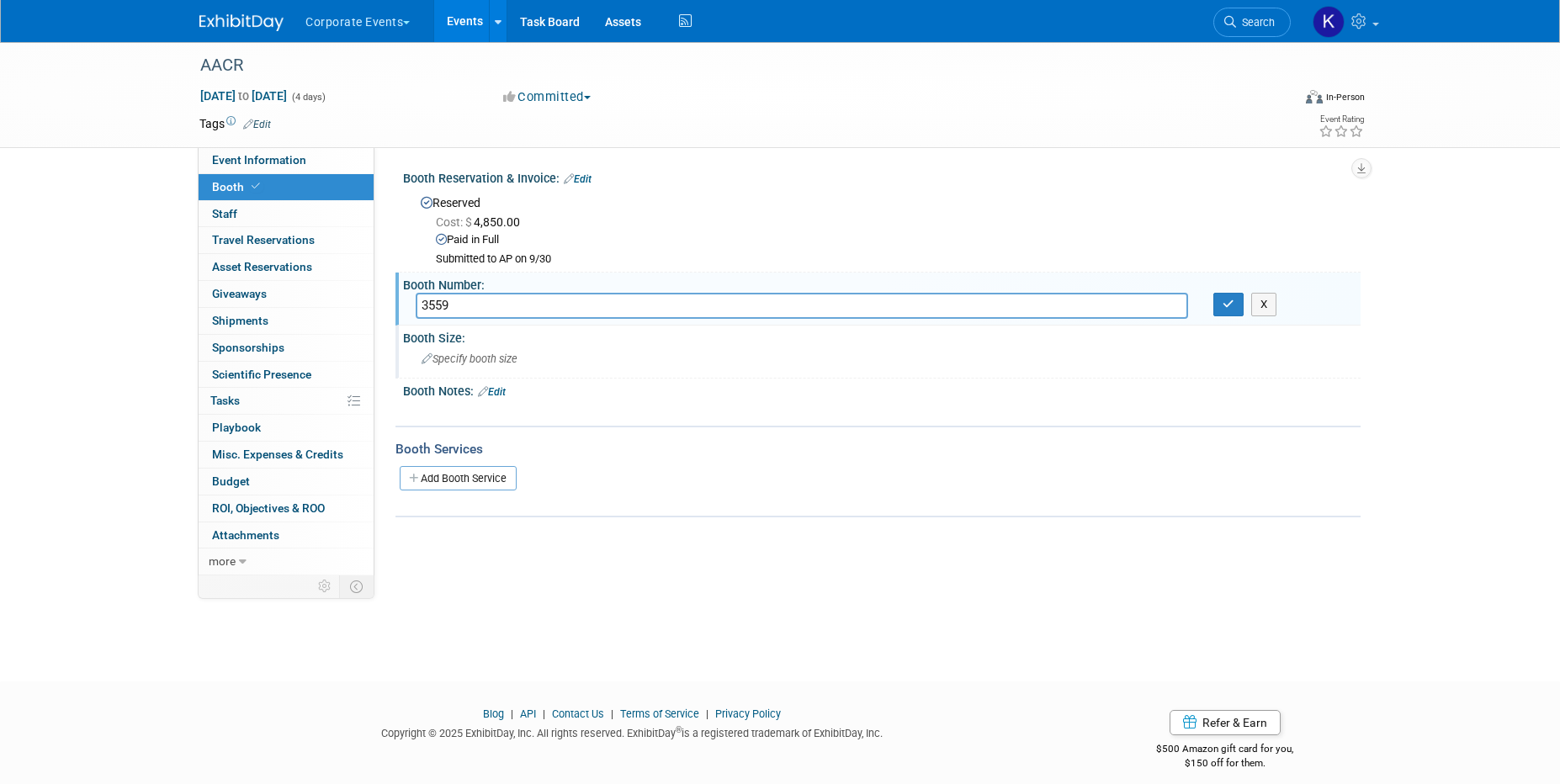
type input "3559"
click at [496, 355] on span "Specify booth size" at bounding box center [469, 358] width 95 height 12
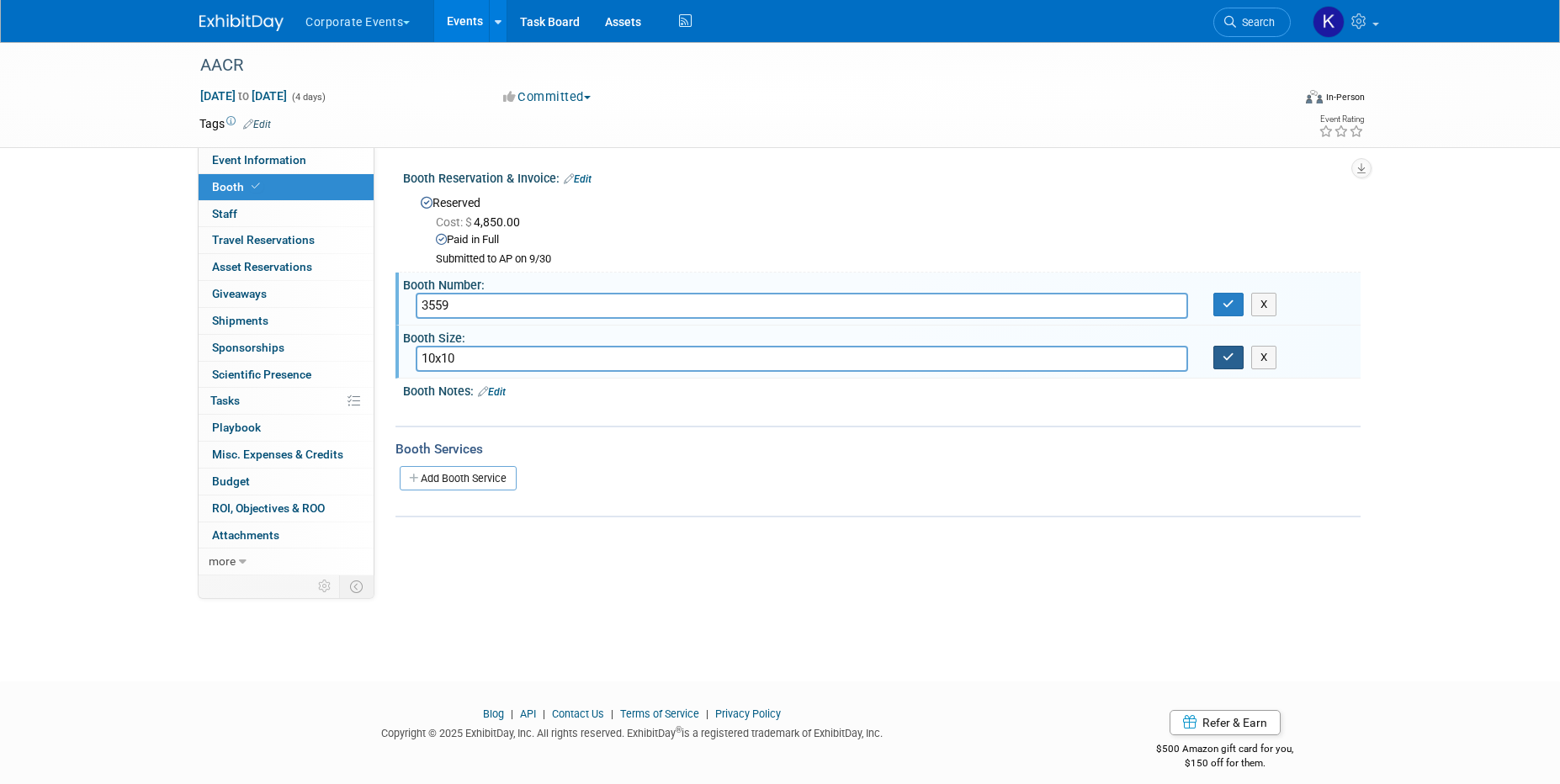
type input "10x10"
click at [1226, 363] on button "button" at bounding box center [1228, 357] width 30 height 24
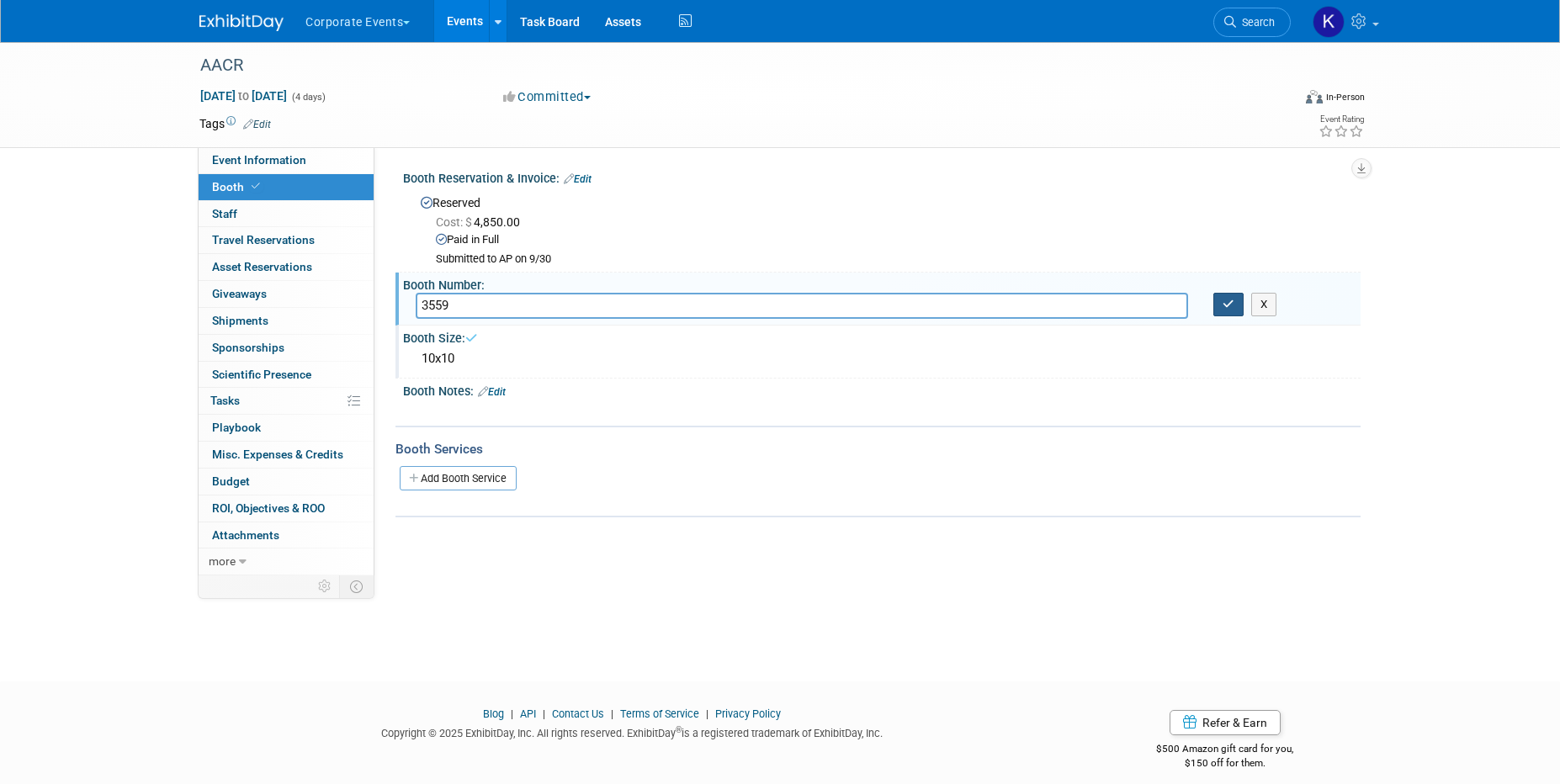
click at [1224, 311] on button "button" at bounding box center [1228, 304] width 30 height 24
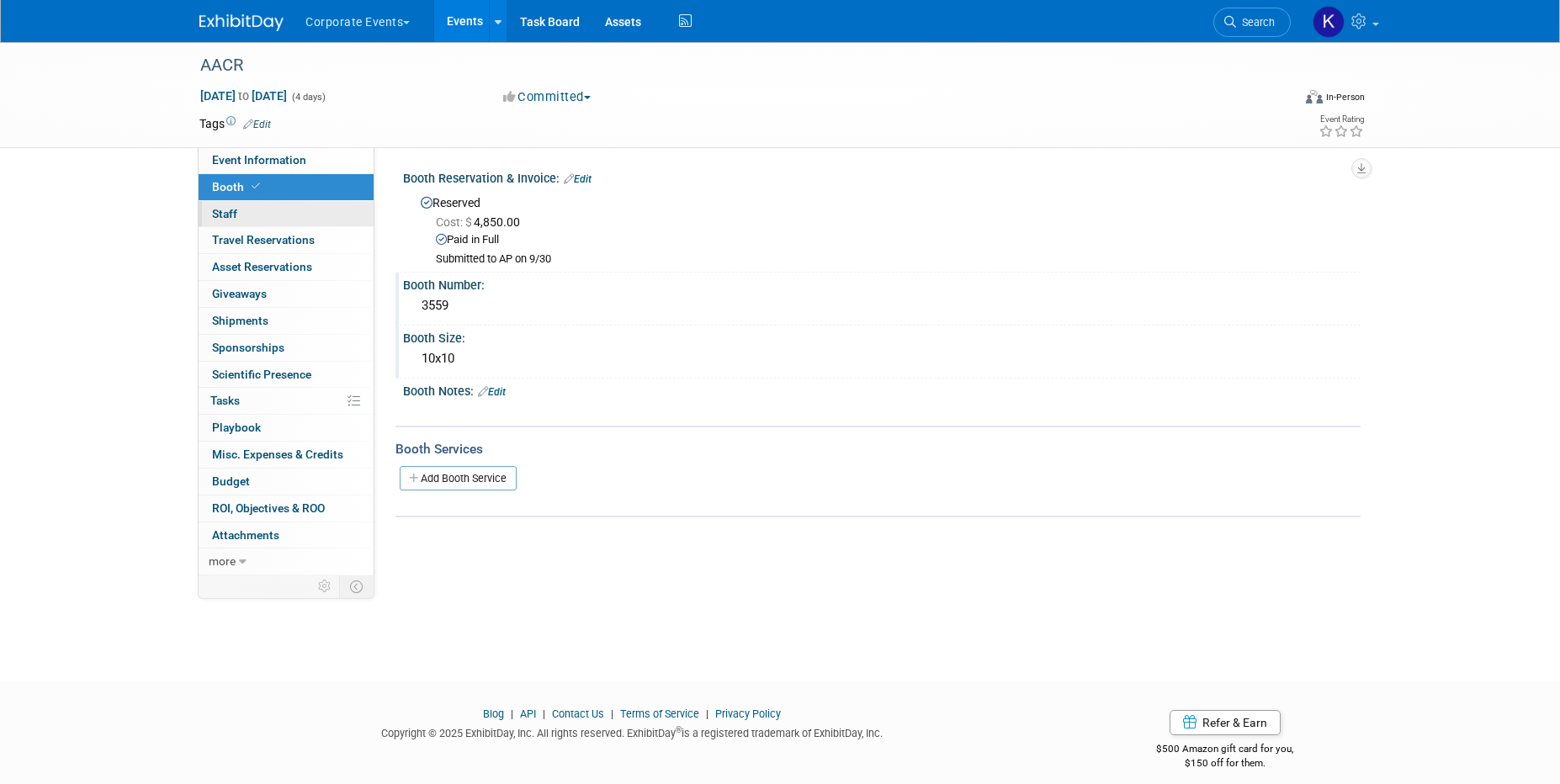
click at [291, 213] on link "0 Staff 0" at bounding box center [285, 214] width 175 height 26
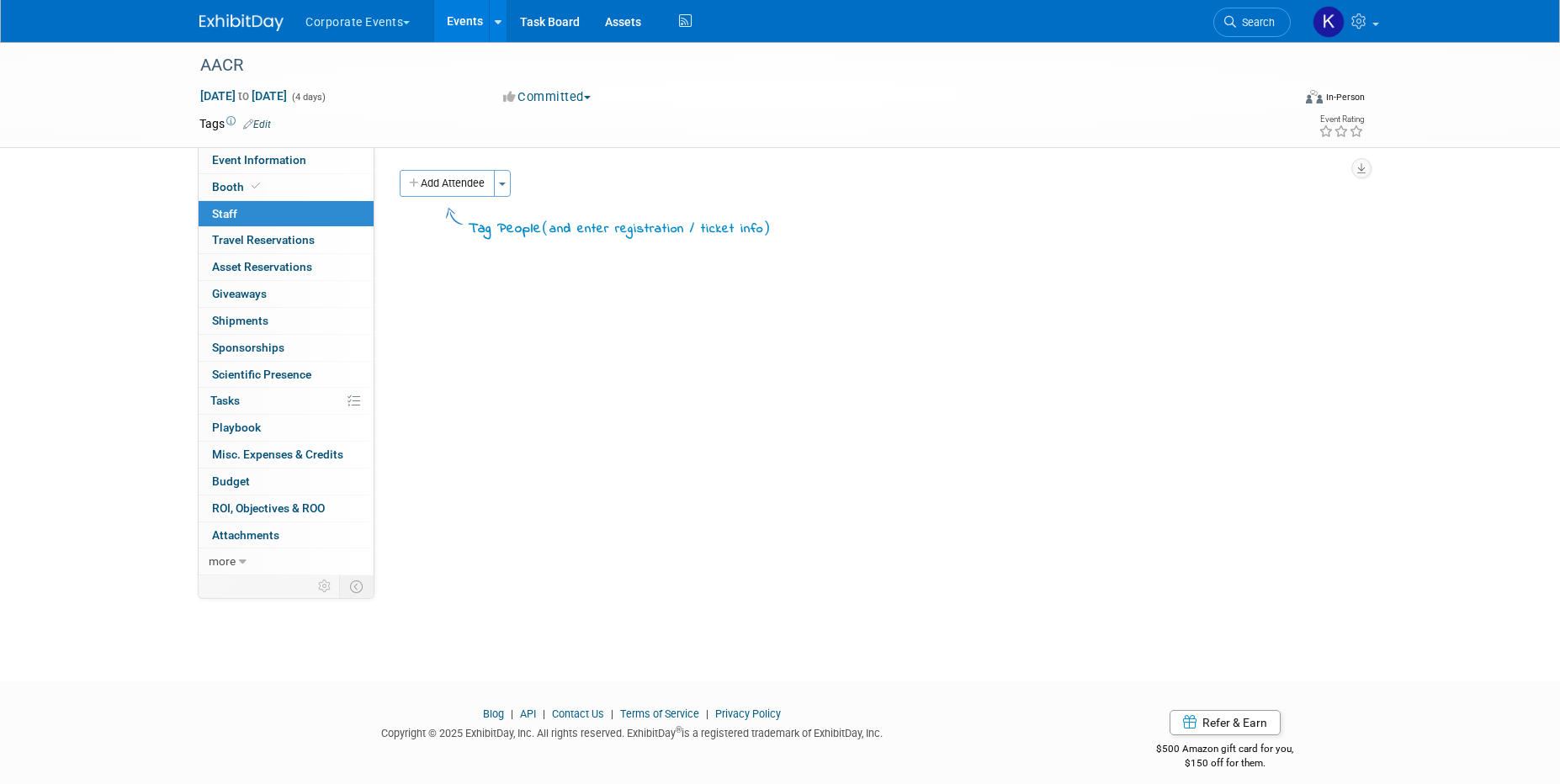
click at [459, 25] on link "Events" at bounding box center [464, 21] width 61 height 43
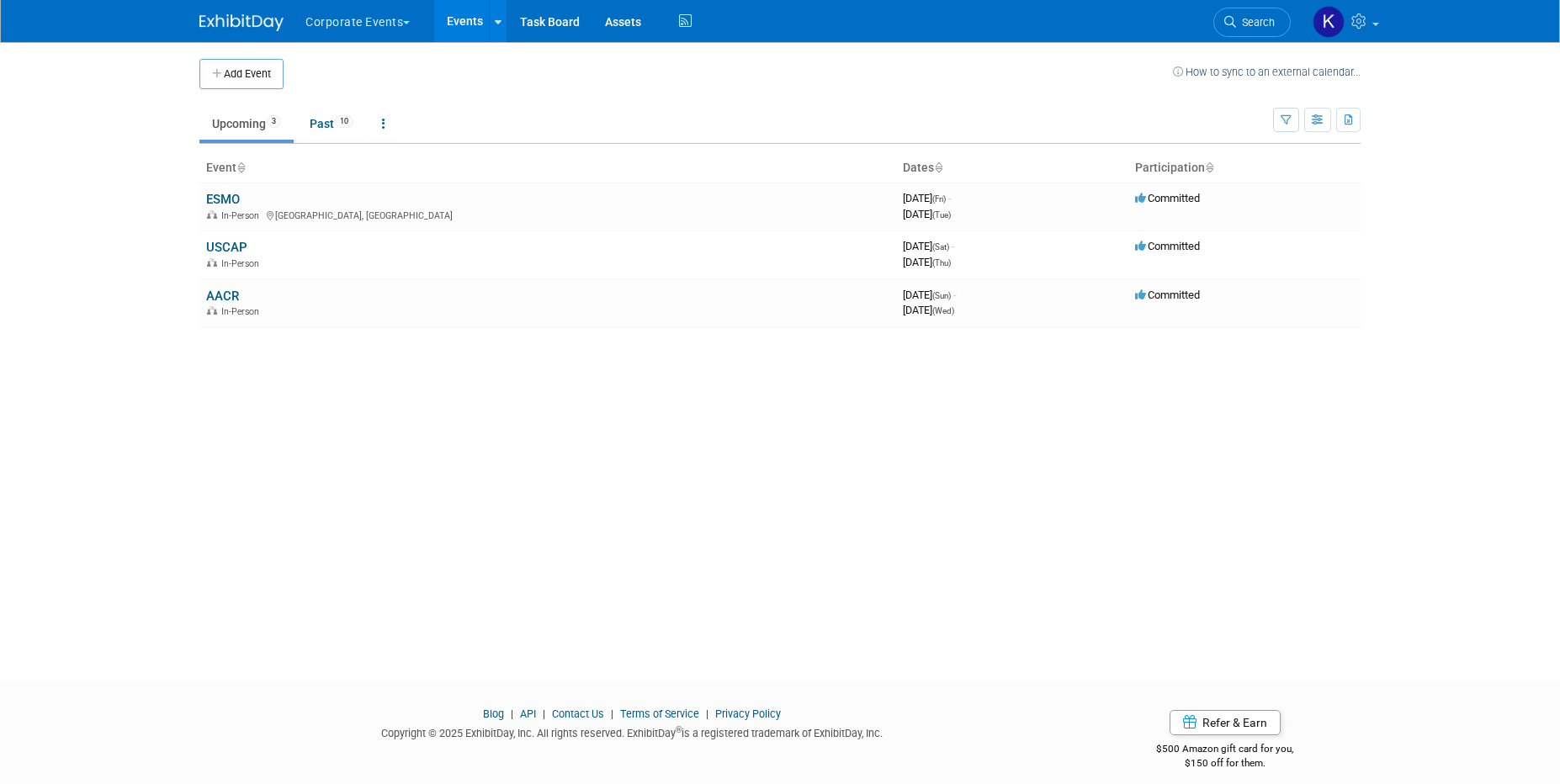
click at [369, 24] on button "Corporate Events" at bounding box center [367, 18] width 127 height 37
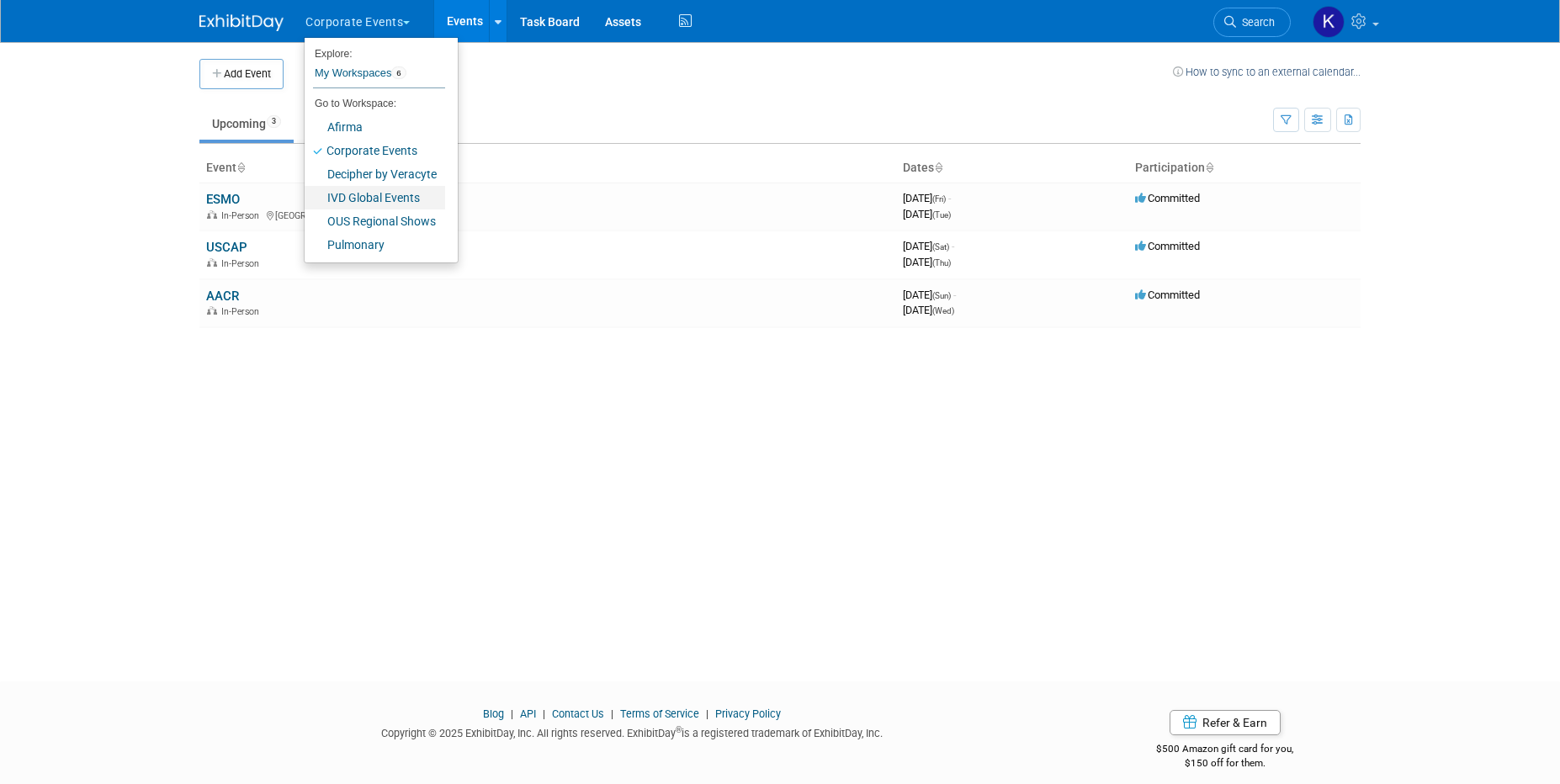
click at [394, 191] on link "IVD Global Events" at bounding box center [374, 197] width 141 height 24
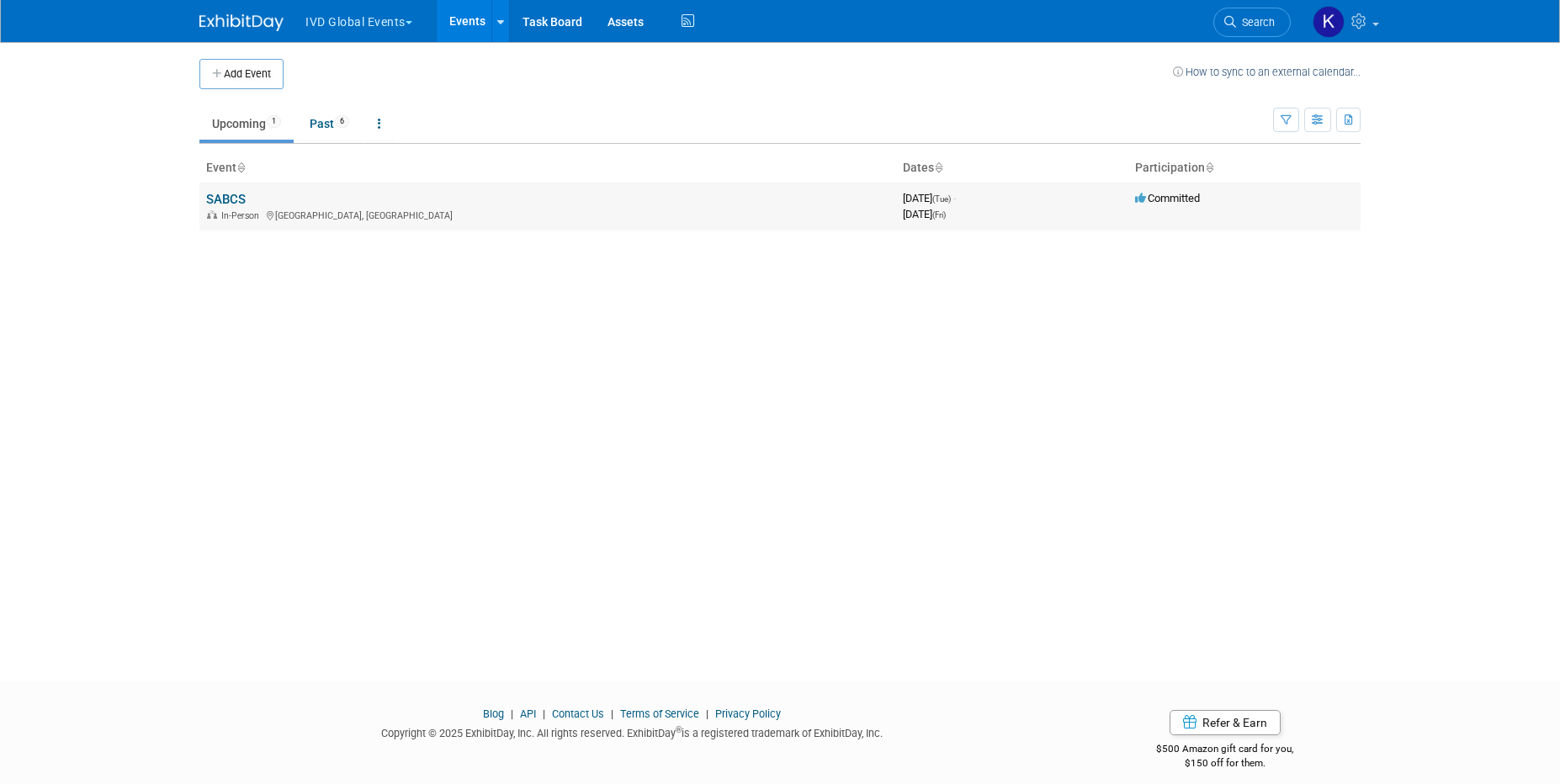
click at [228, 199] on link "SABCS" at bounding box center [226, 199] width 40 height 15
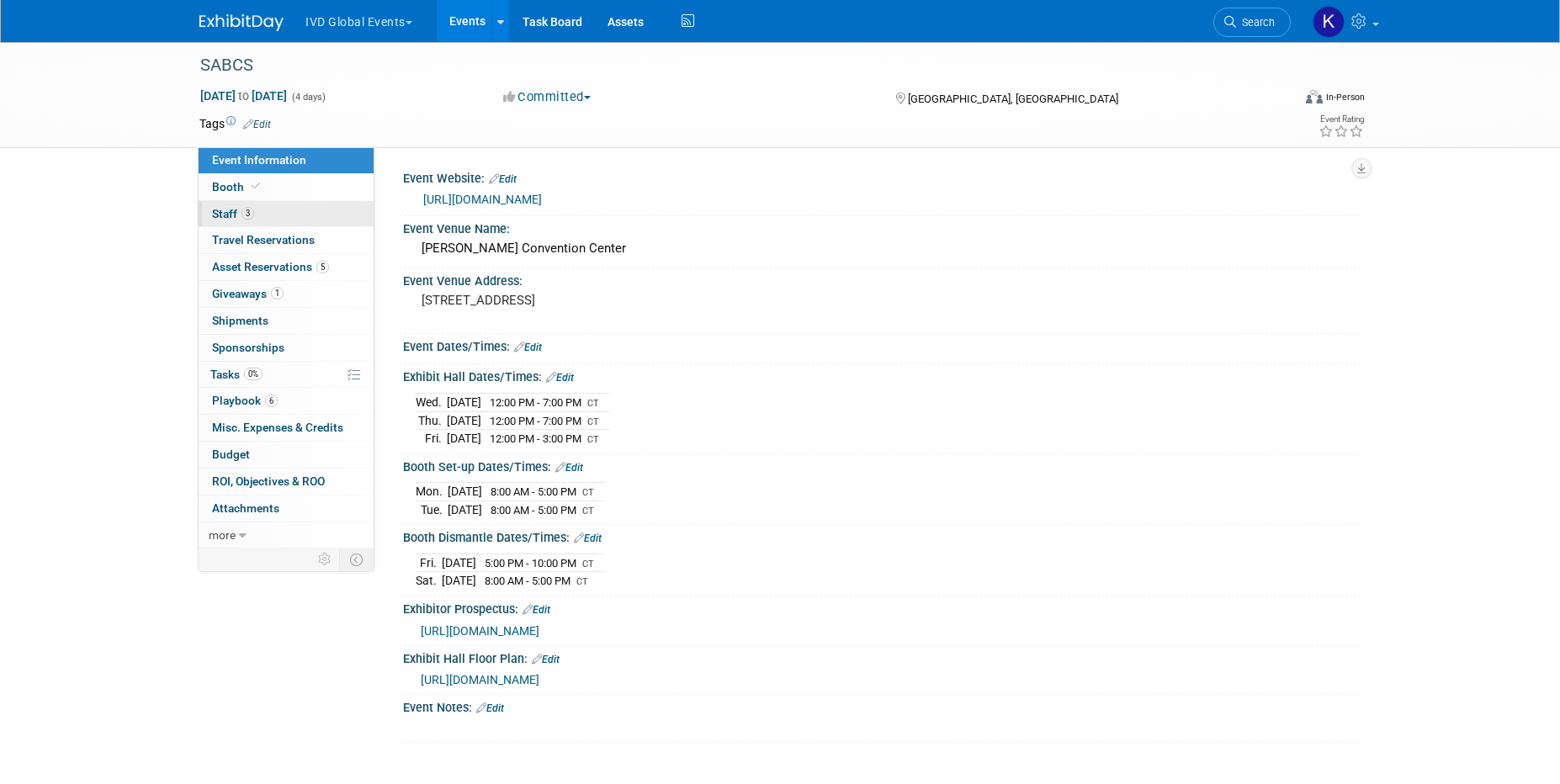
click at [267, 203] on link "3 Staff 3" at bounding box center [285, 214] width 175 height 26
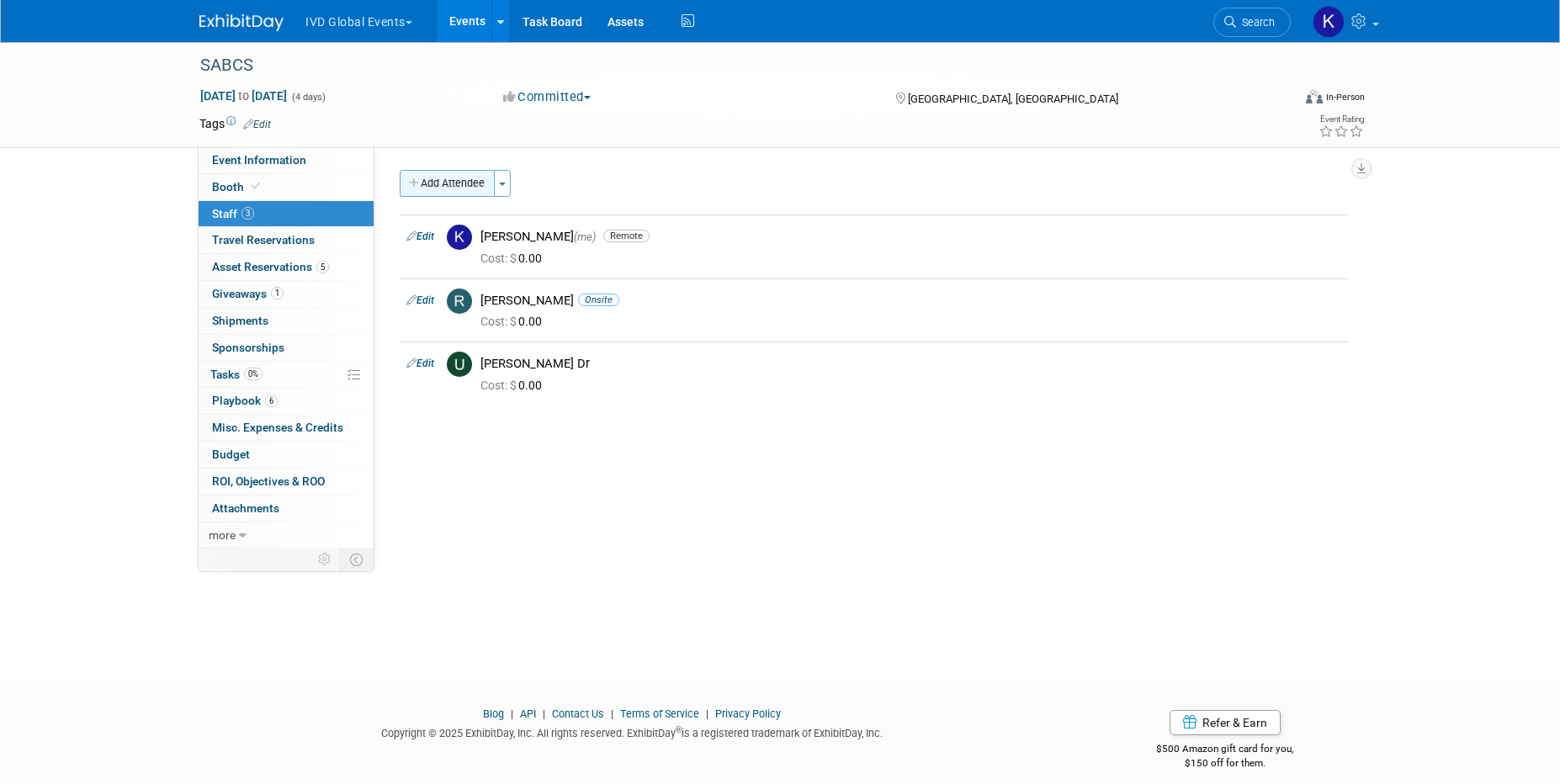
click at [433, 184] on button "Add Attendee" at bounding box center [447, 183] width 95 height 26
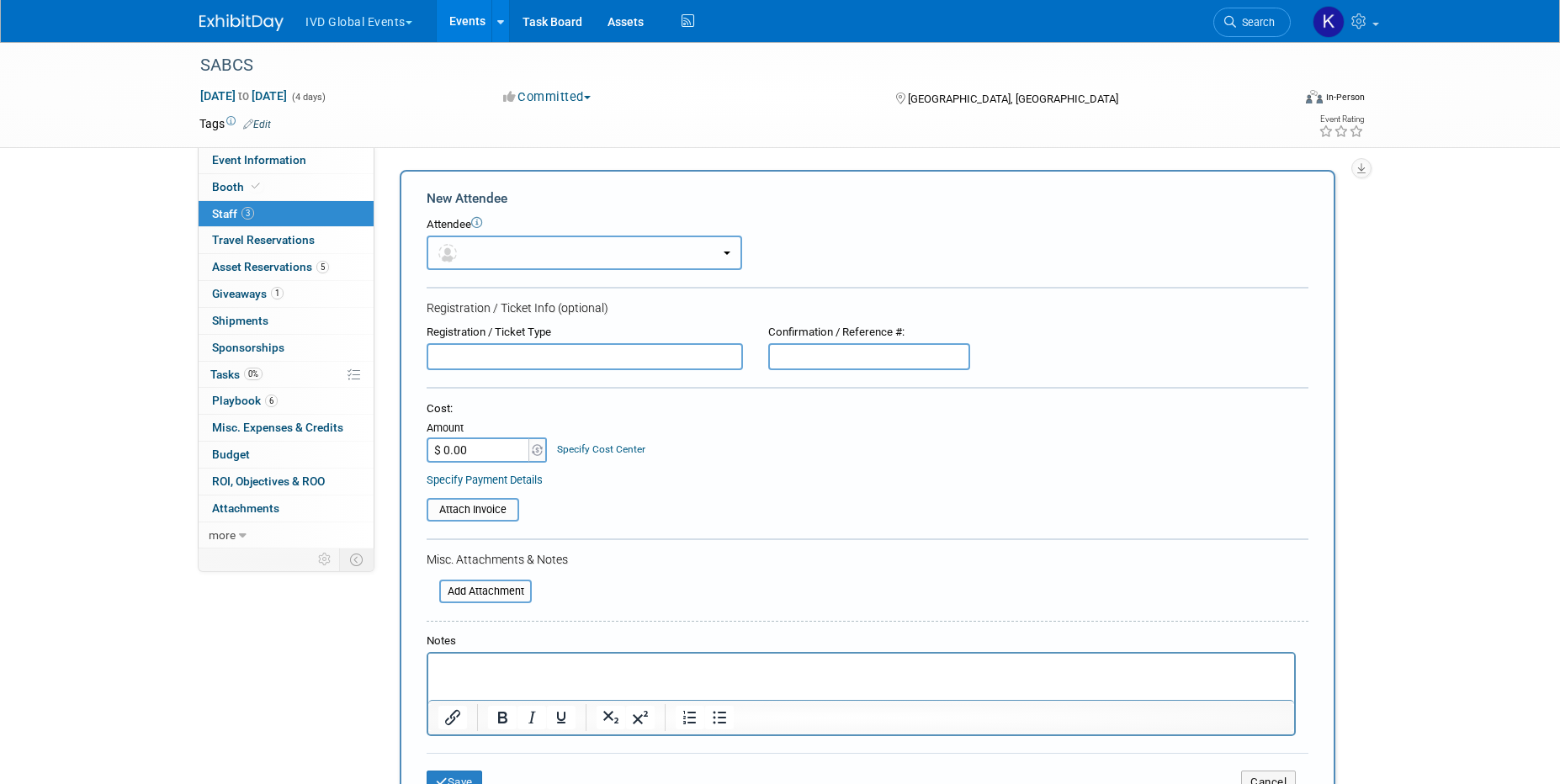
click at [518, 249] on button "button" at bounding box center [584, 252] width 316 height 35
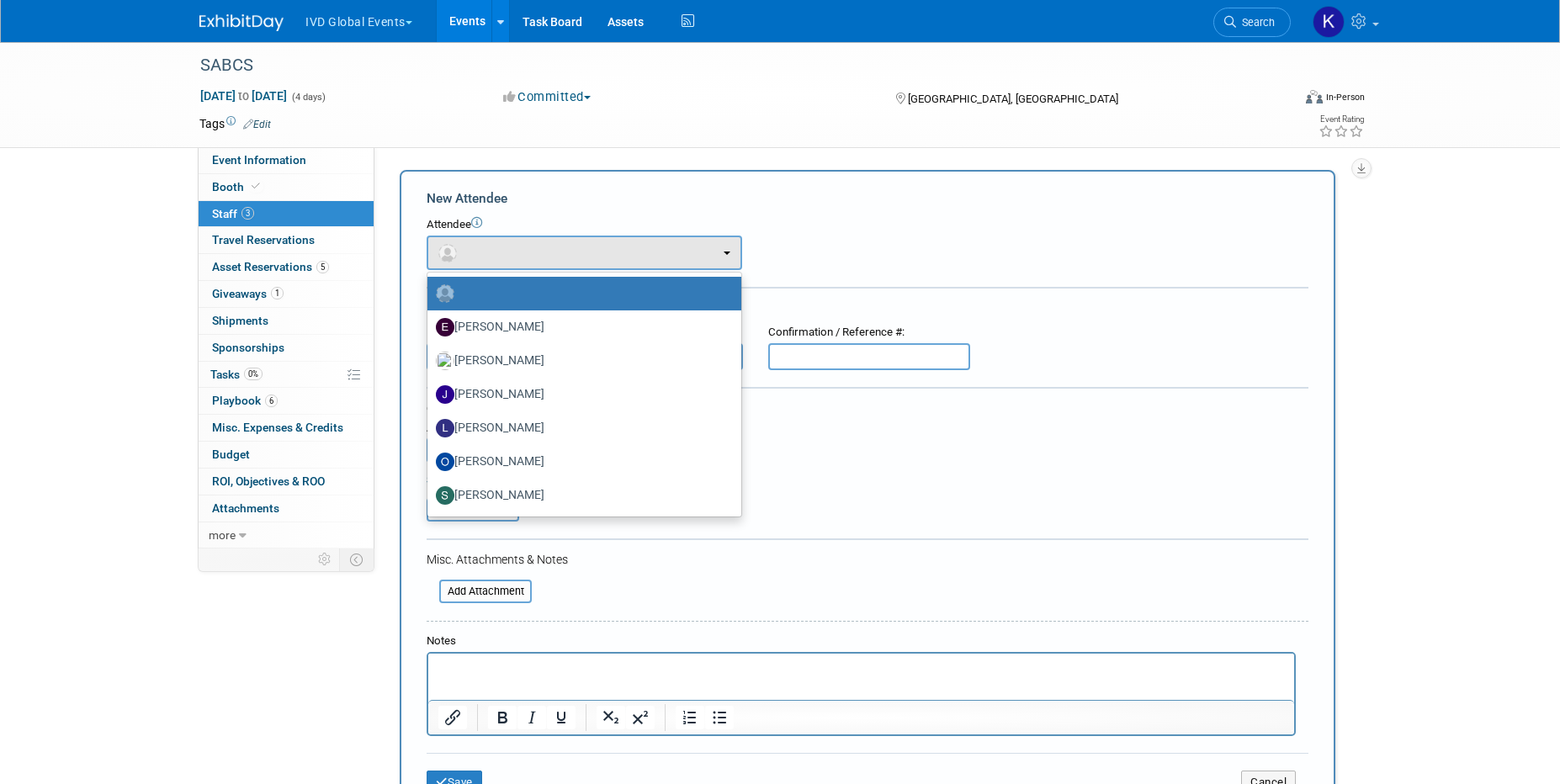
click at [514, 303] on label at bounding box center [579, 293] width 288 height 26
click at [430, 297] on input "radio" at bounding box center [424, 292] width 11 height 11
click at [513, 257] on button "button" at bounding box center [584, 252] width 316 height 35
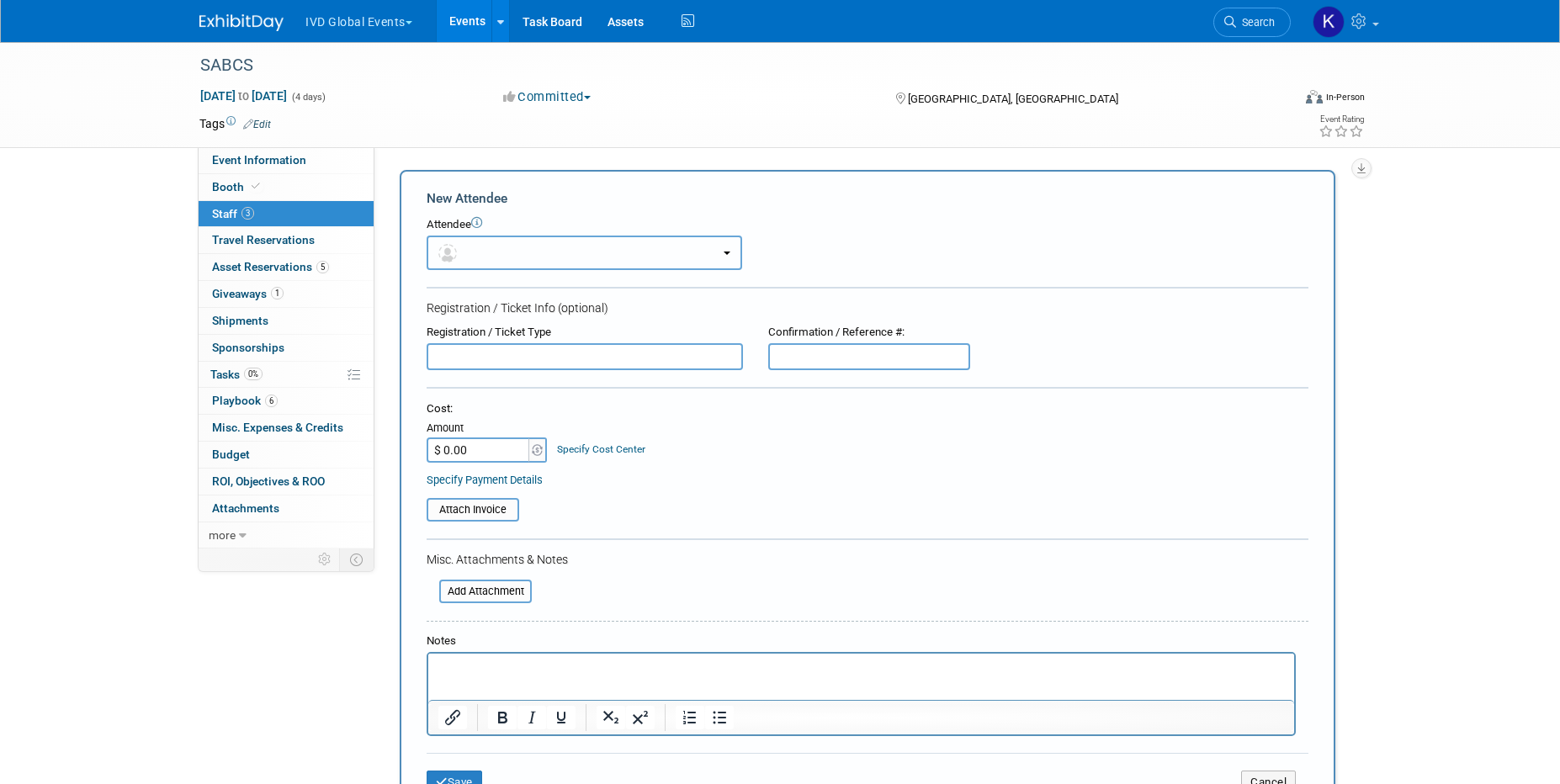
click at [500, 261] on button "button" at bounding box center [584, 252] width 316 height 35
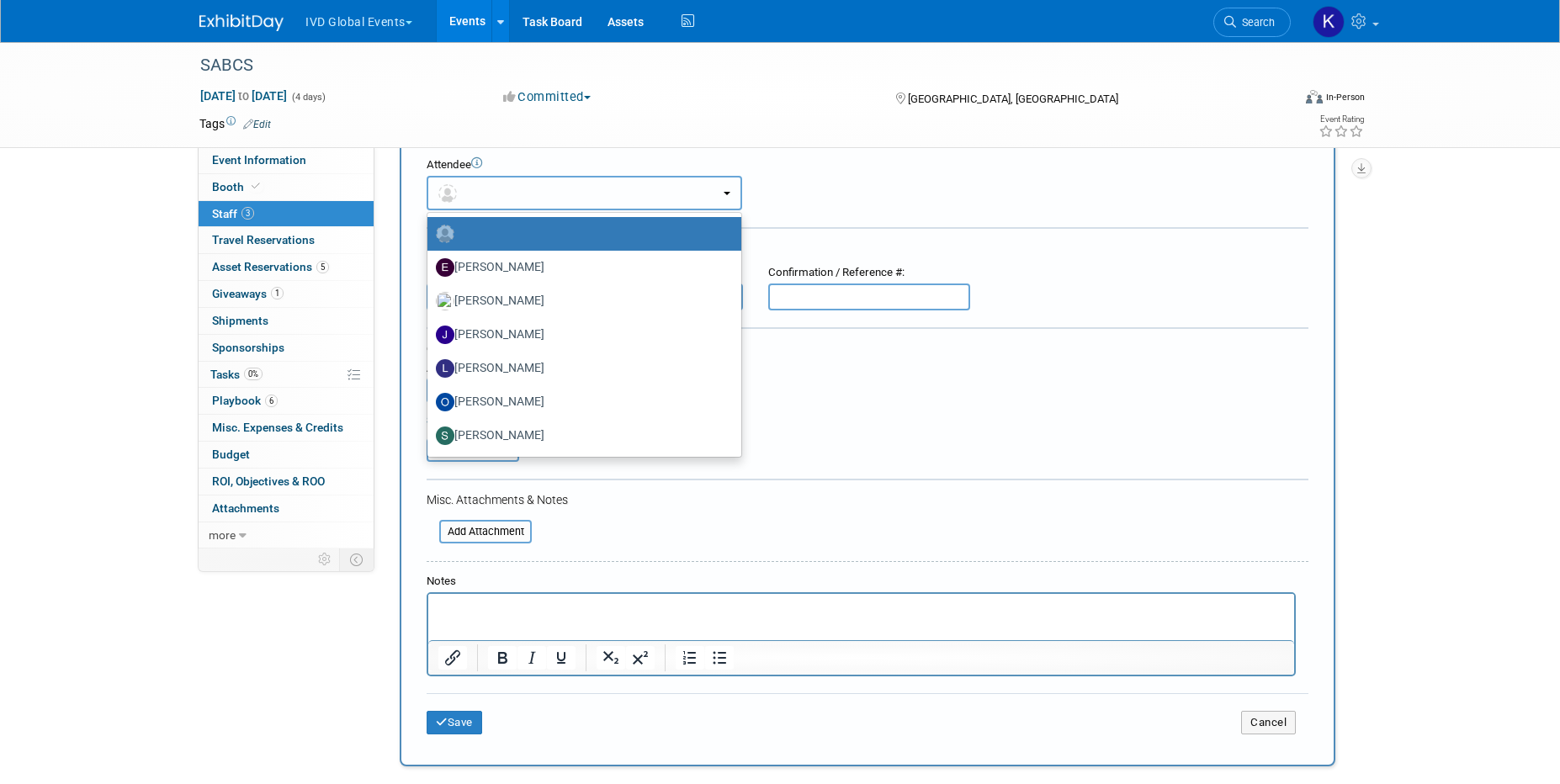
scroll to position [58, 0]
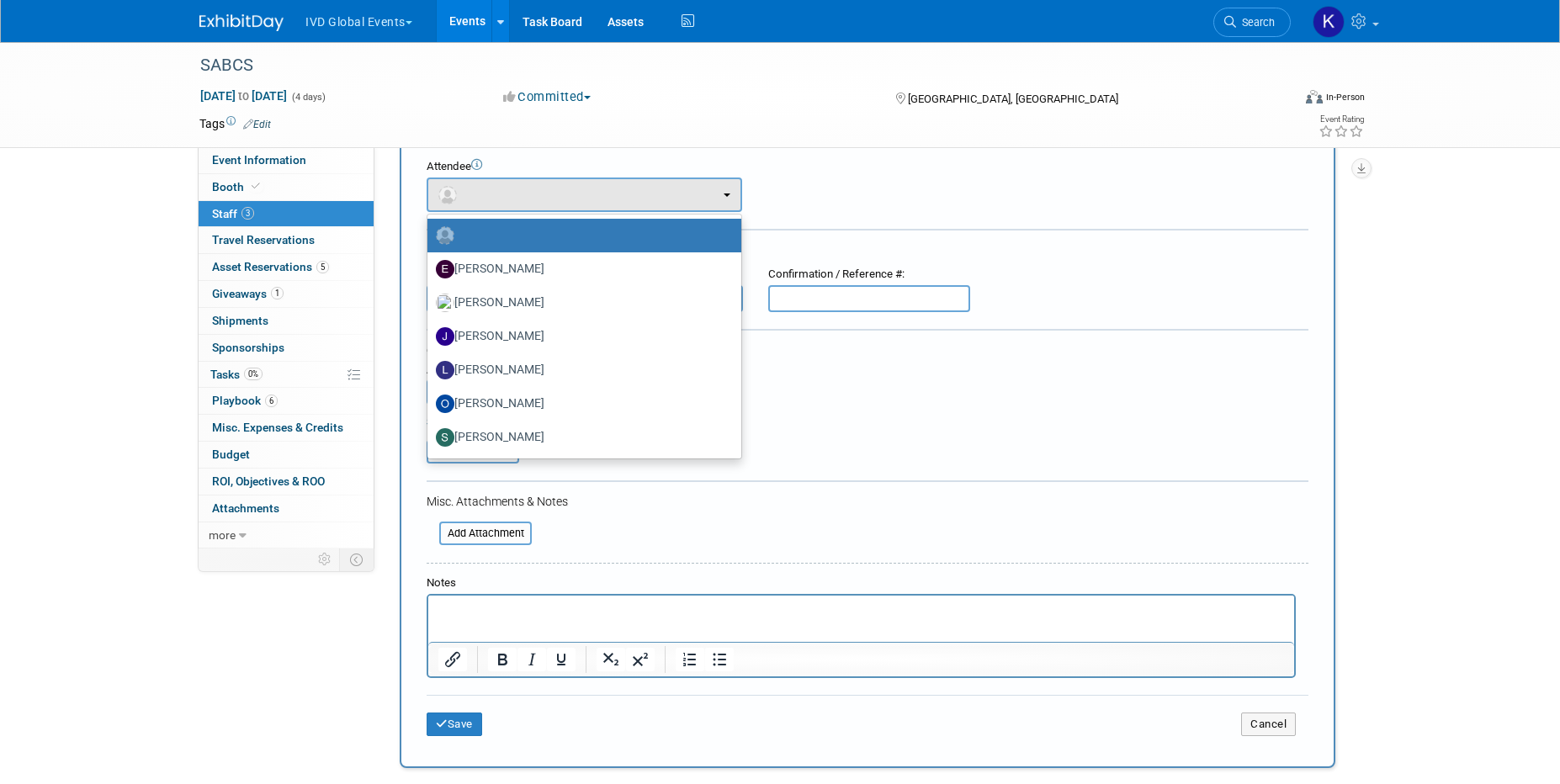
click at [872, 194] on div "Attendee <img src="https://www.exhibitday.com/Images/Unassigned-User-Icon.png" …" at bounding box center [866, 185] width 882 height 53
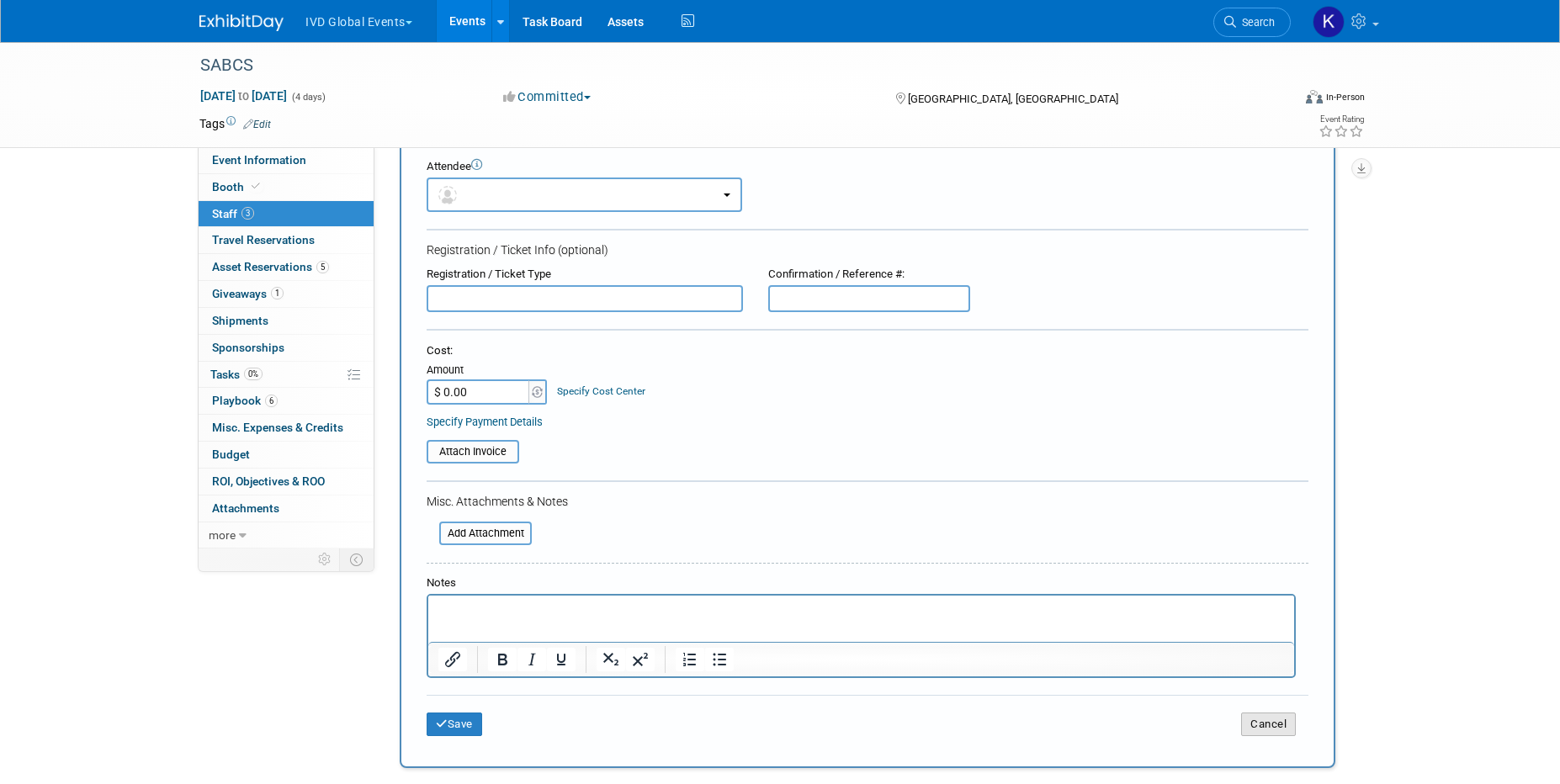
click at [1265, 718] on button "Cancel" at bounding box center [1268, 724] width 55 height 24
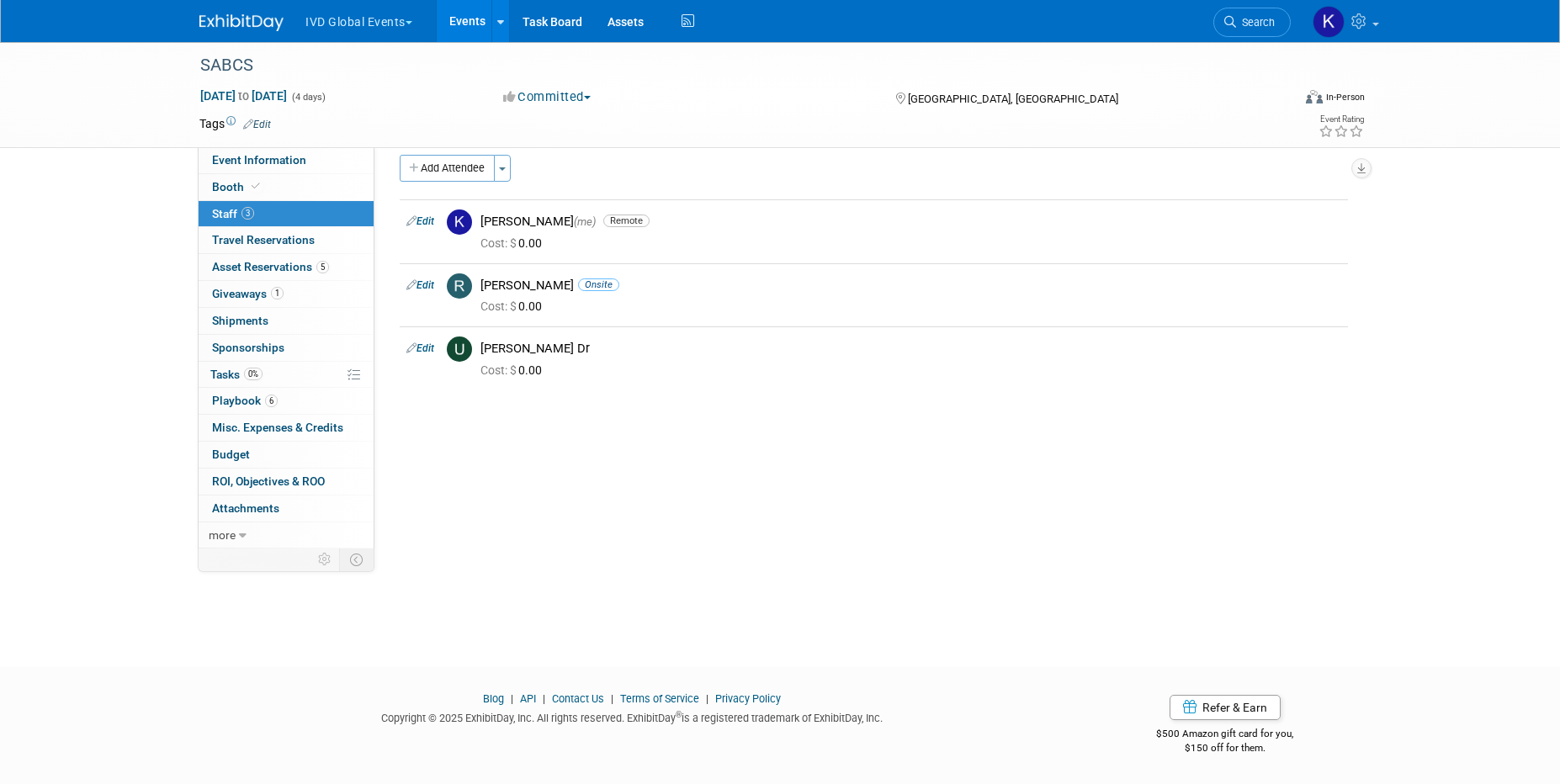
click at [472, 22] on link "Events" at bounding box center [467, 21] width 61 height 43
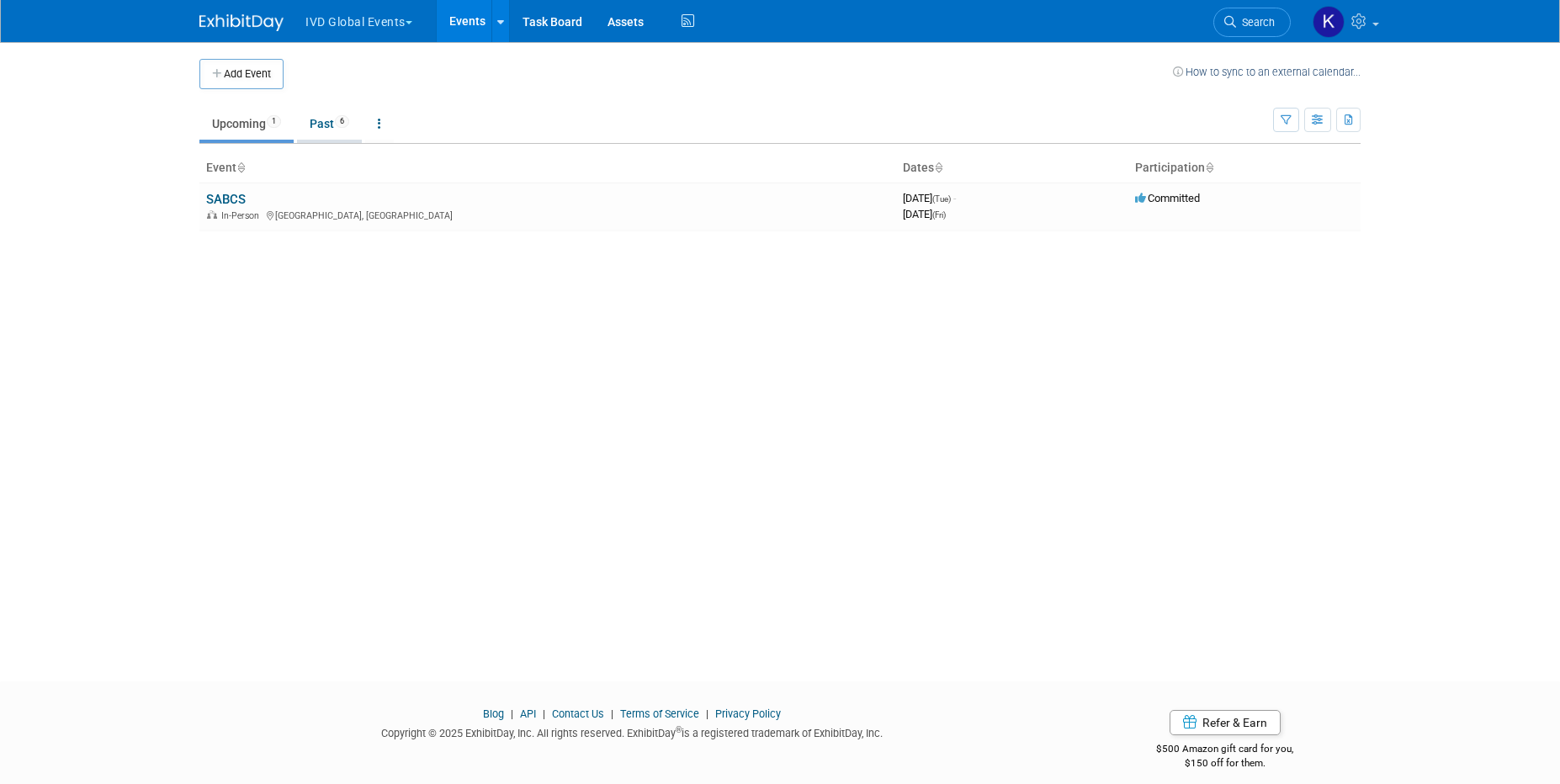
click at [344, 124] on span "6" at bounding box center [341, 121] width 14 height 12
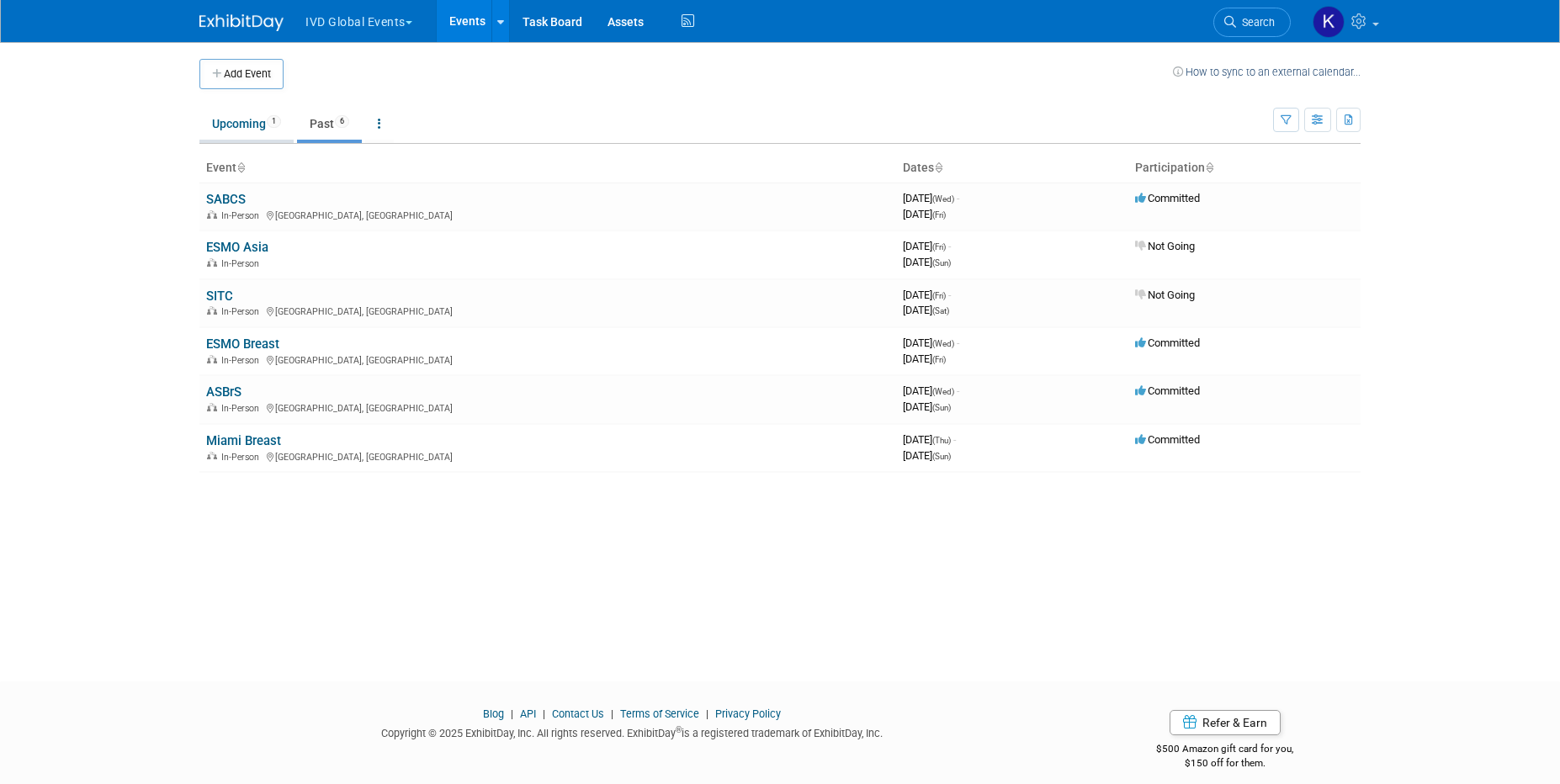
click at [236, 119] on link "Upcoming 1" at bounding box center [247, 124] width 94 height 32
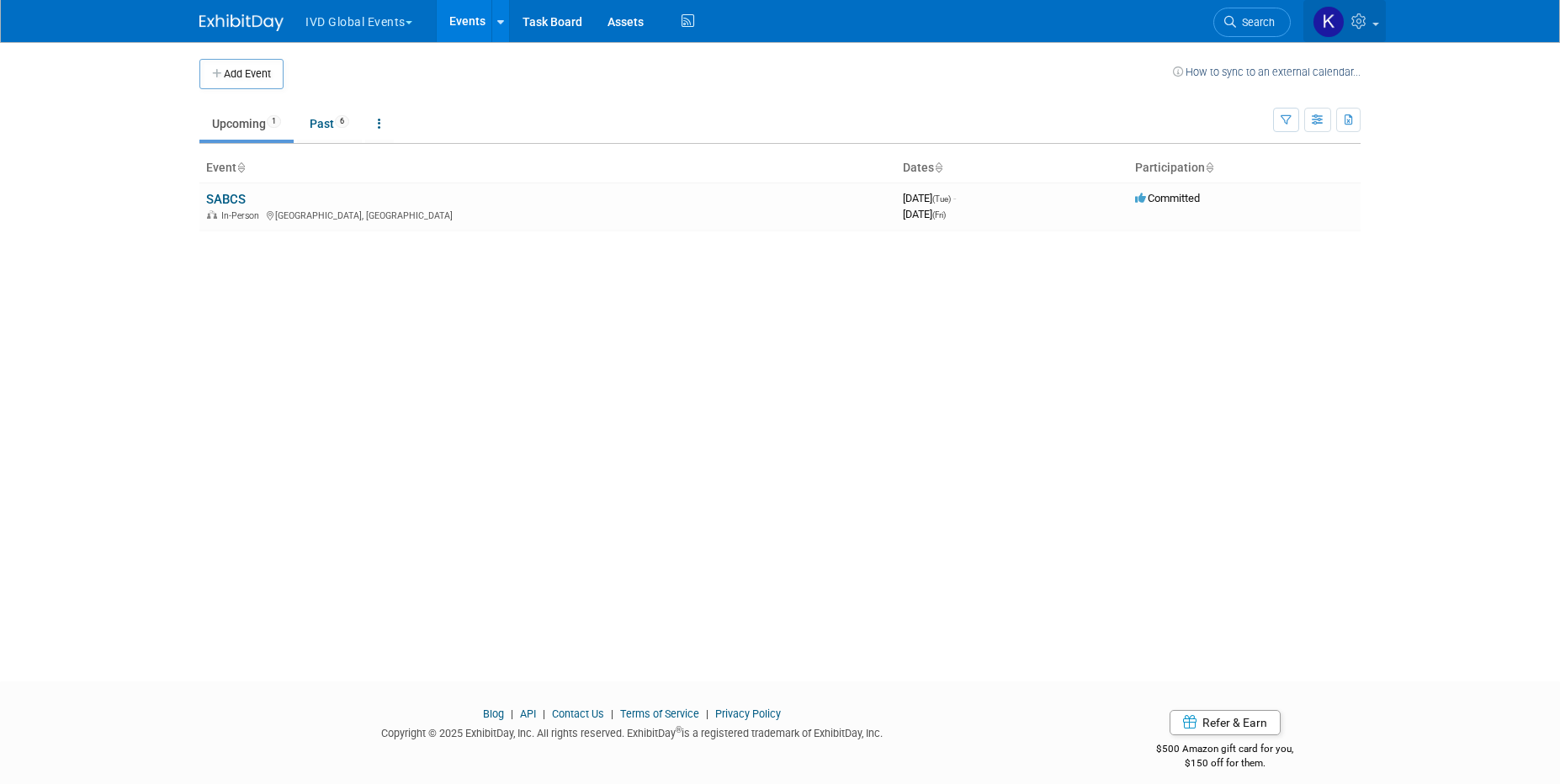
click at [1359, 26] on icon at bounding box center [1361, 21] width 19 height 15
